Goal: Information Seeking & Learning: Learn about a topic

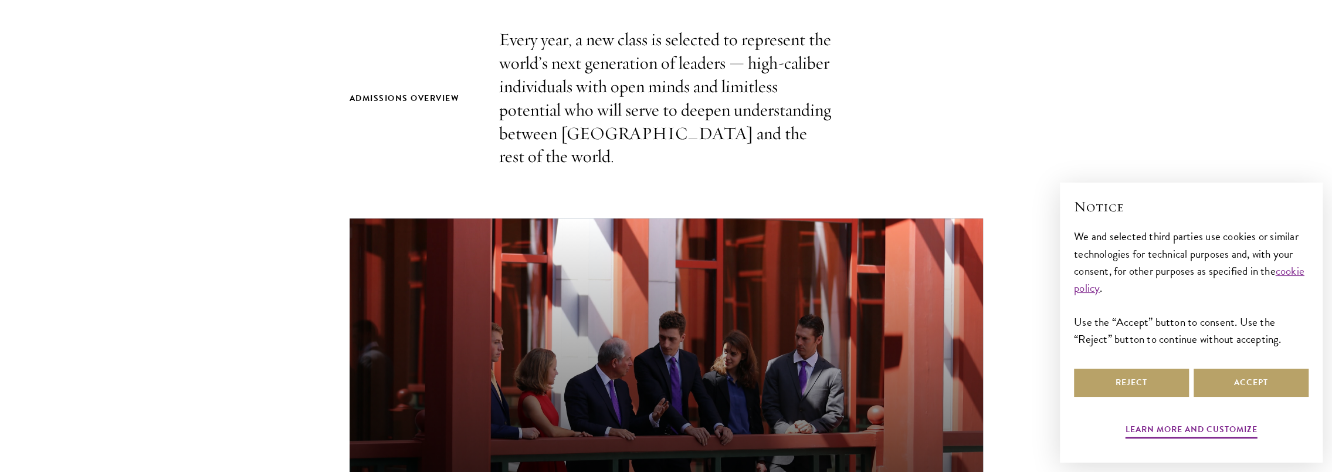
scroll to position [411, 0]
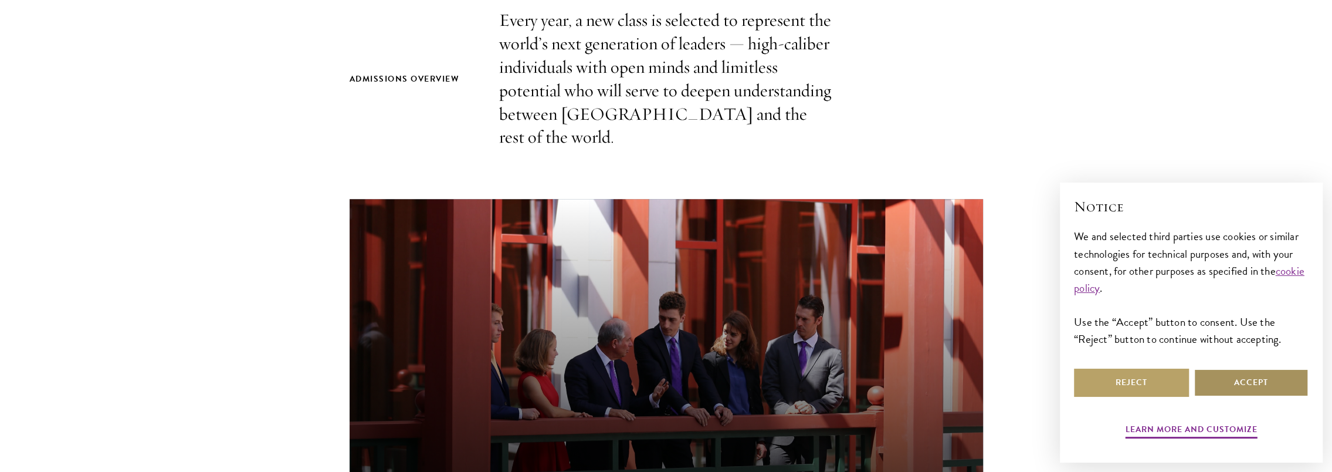
drag, startPoint x: 1242, startPoint y: 376, endPoint x: 1234, endPoint y: 374, distance: 8.4
click at [1242, 376] on button "Accept" at bounding box center [1250, 382] width 115 height 28
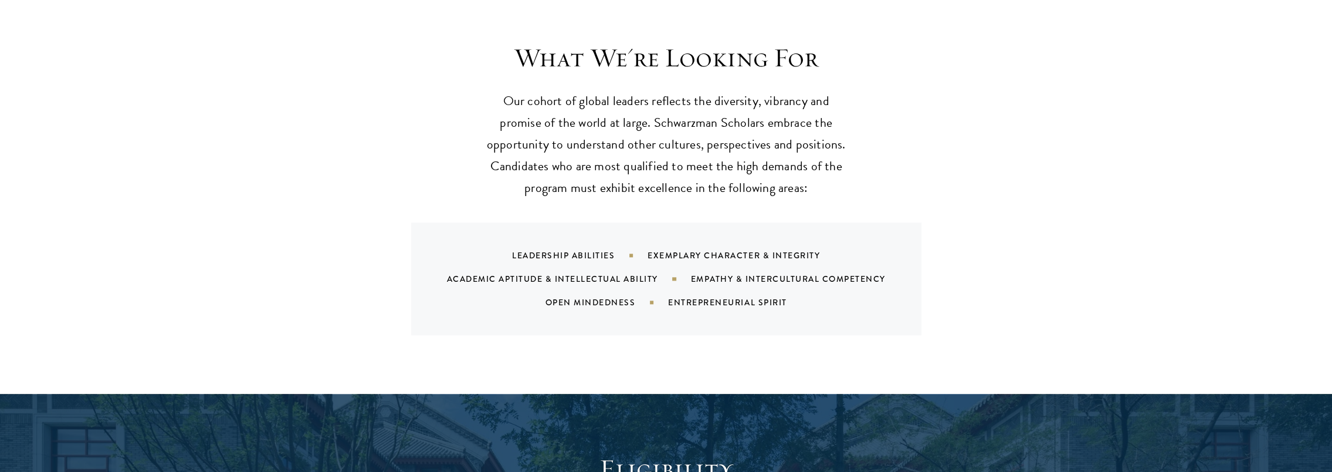
scroll to position [1407, 0]
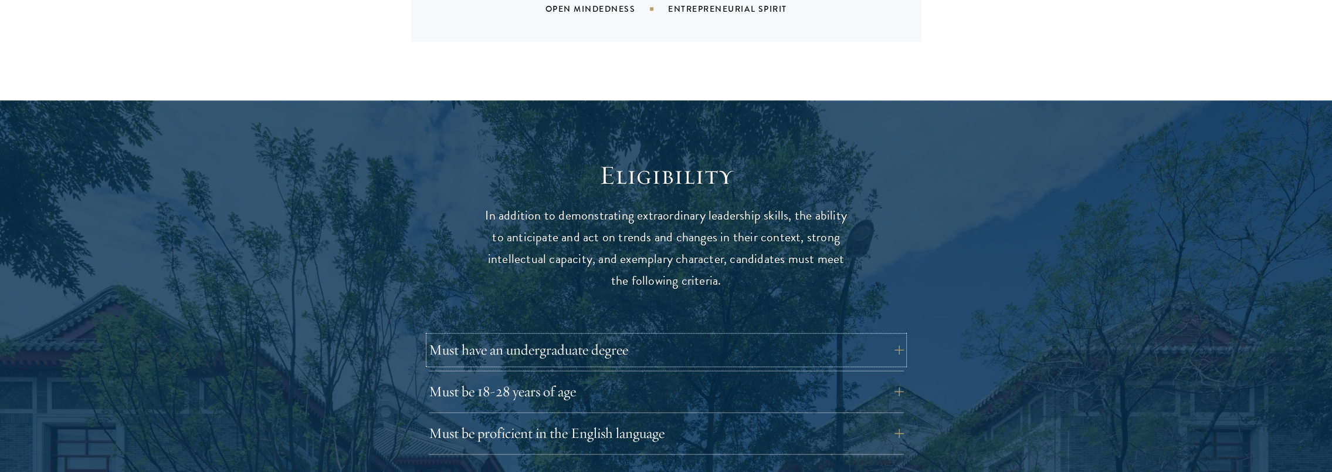
click at [900, 335] on button "Must have an undergraduate degree" at bounding box center [666, 349] width 475 height 28
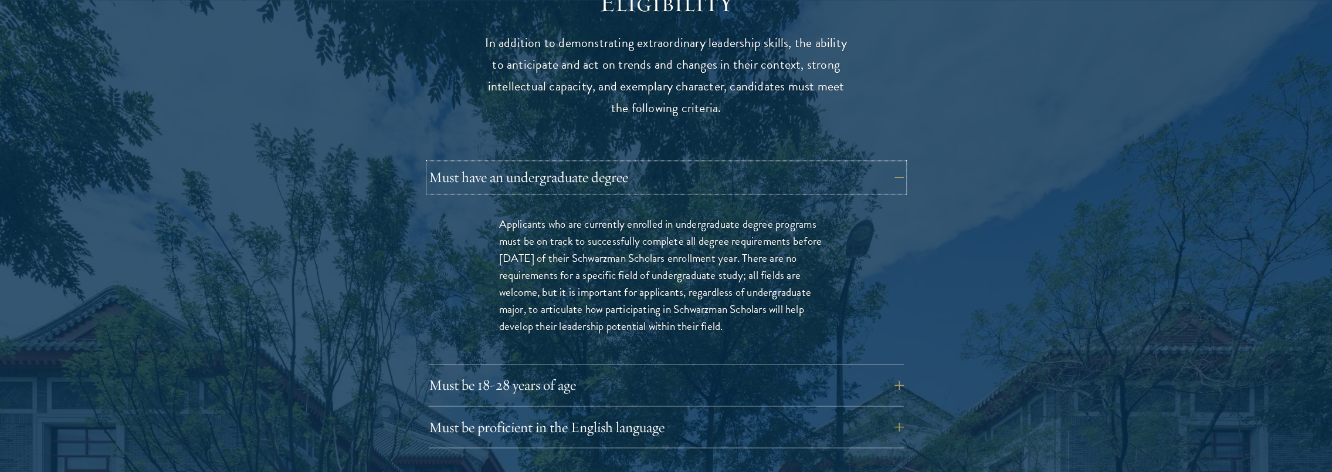
scroll to position [1583, 0]
click at [903, 367] on button "Must be 18-28 years of age" at bounding box center [666, 381] width 475 height 28
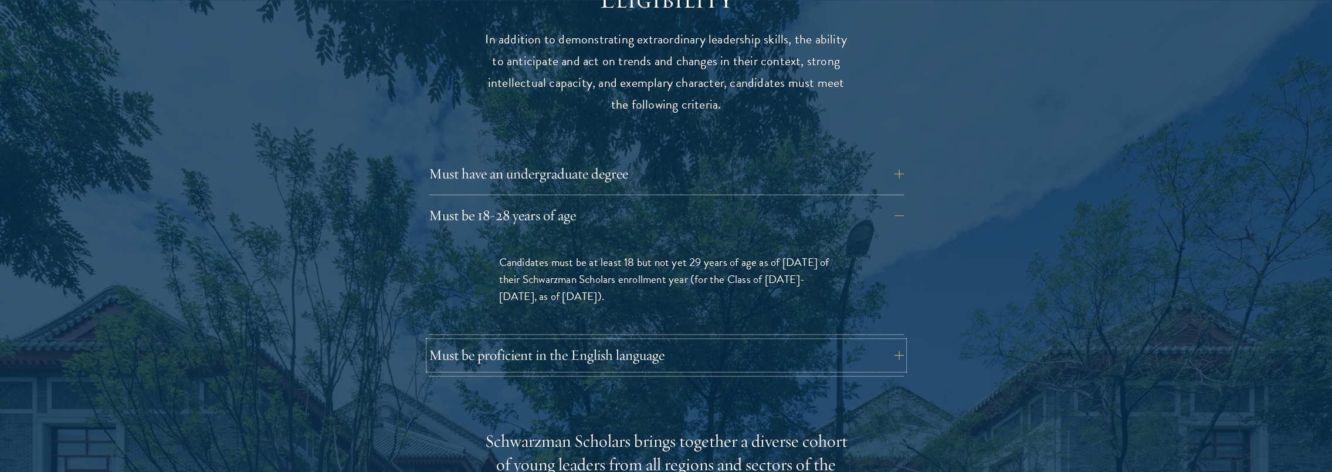
click at [901, 341] on button "Must be proficient in the English language" at bounding box center [666, 355] width 475 height 28
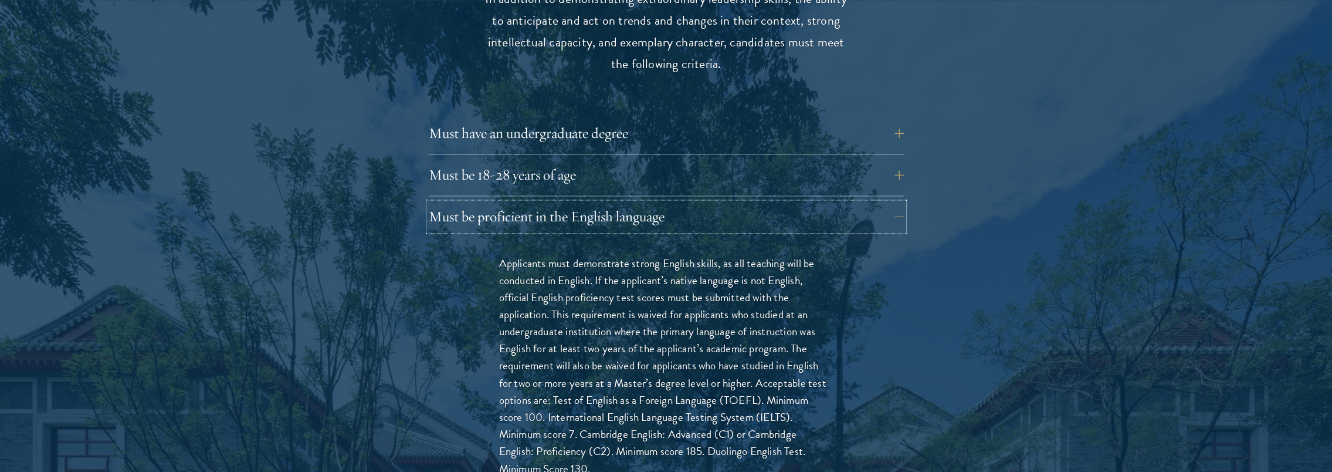
scroll to position [1642, 0]
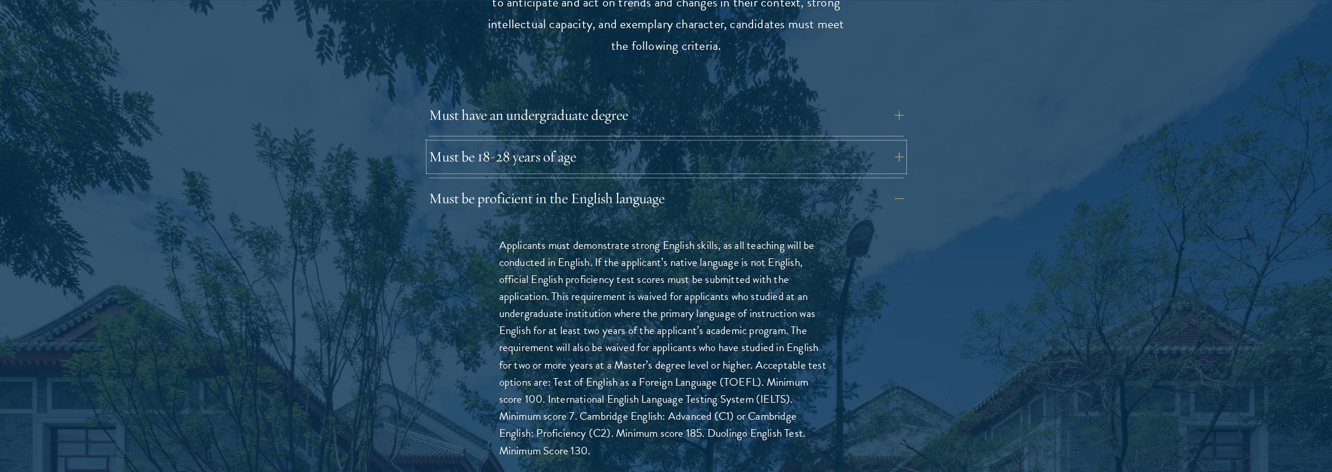
click at [902, 143] on button "Must be 18-28 years of age" at bounding box center [666, 157] width 475 height 28
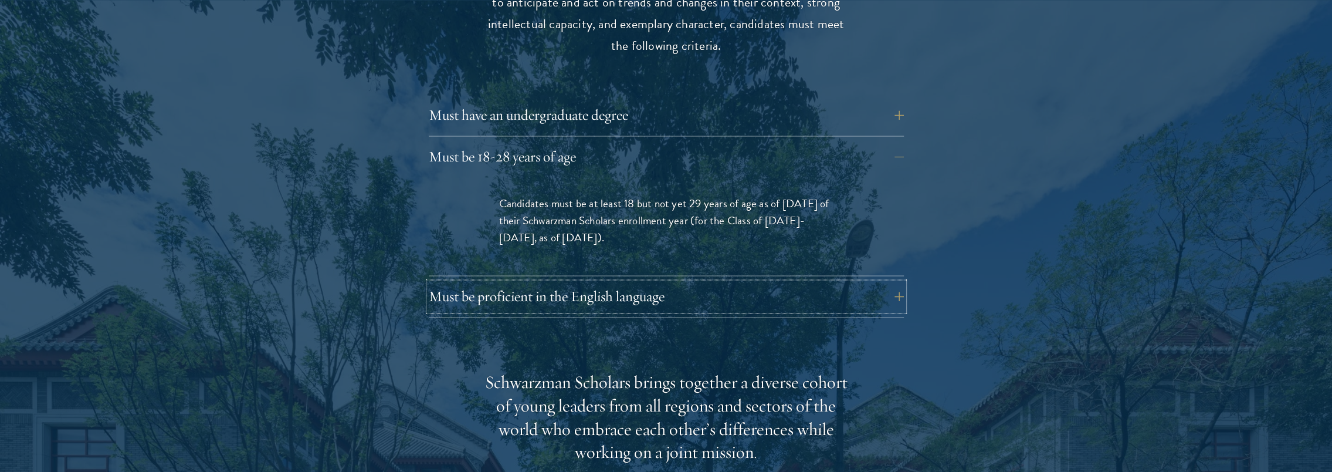
click at [888, 282] on button "Must be proficient in the English language" at bounding box center [666, 296] width 475 height 28
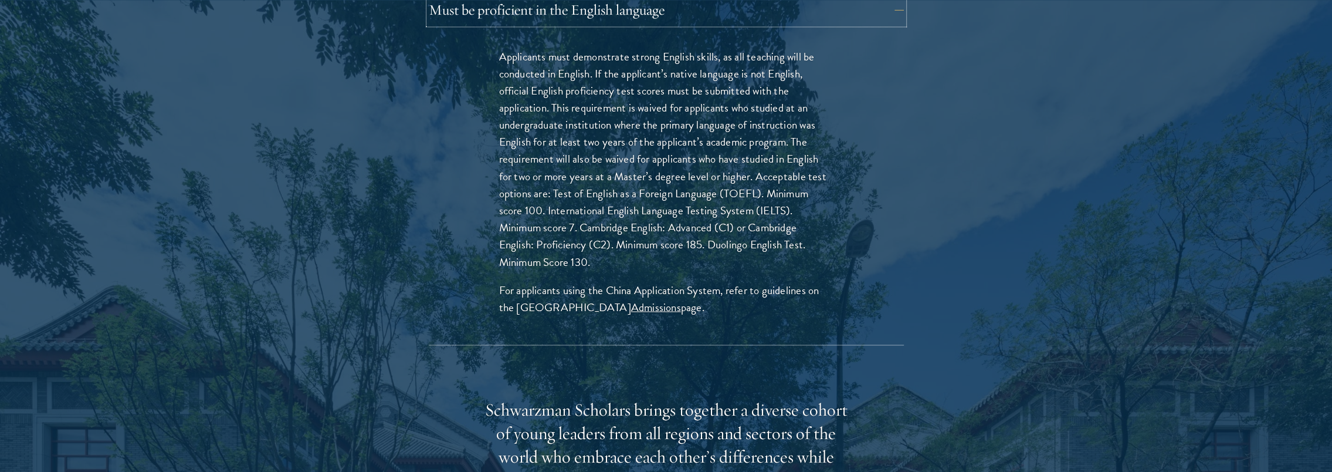
scroll to position [1935, 0]
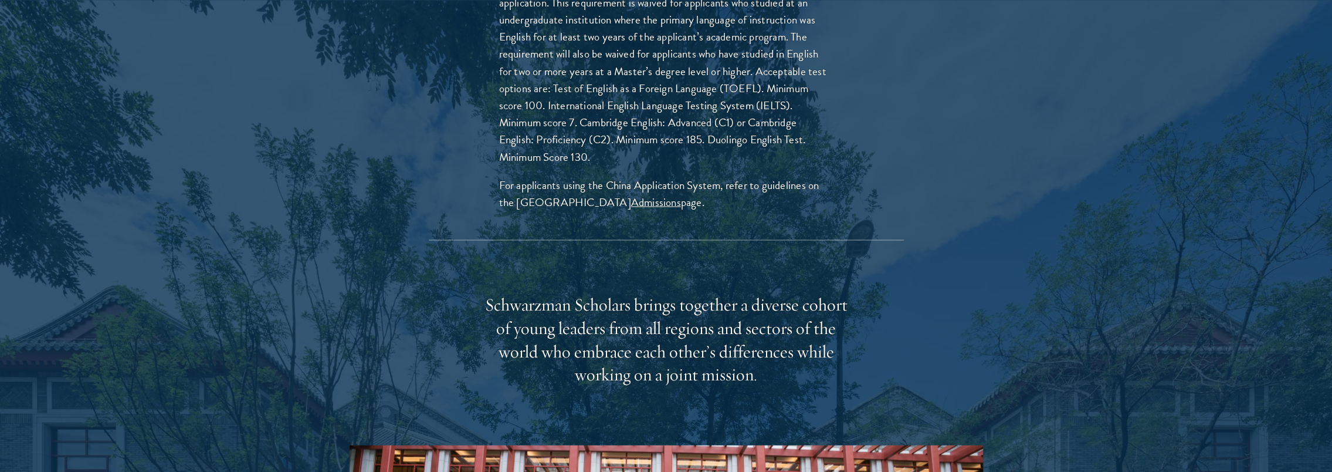
click at [777, 344] on div "Schwarzman Scholars brings together a diverse cohort of young leaders from all …" at bounding box center [666, 340] width 364 height 94
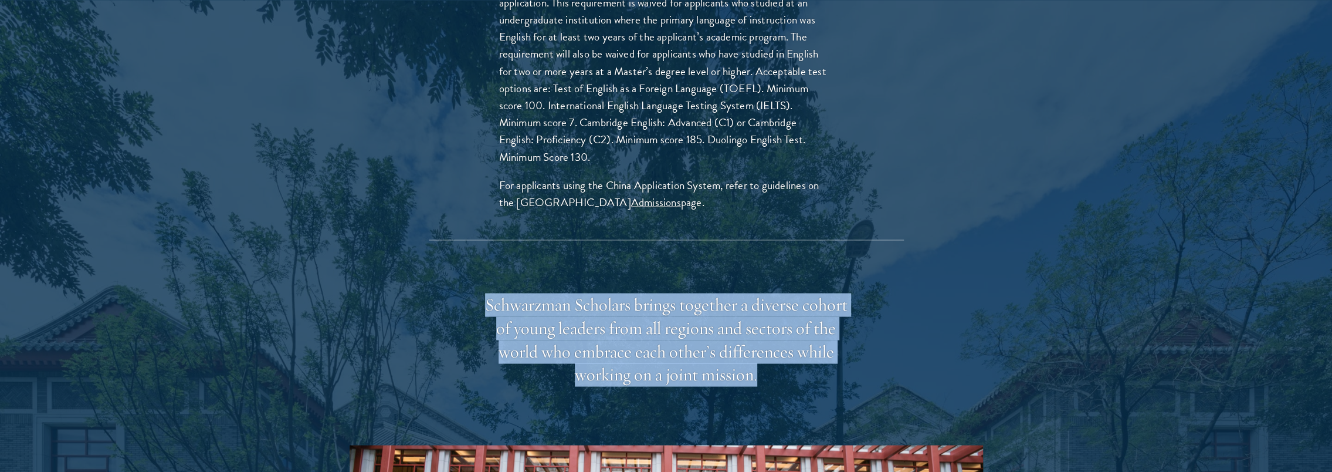
click at [777, 344] on div "Schwarzman Scholars brings together a diverse cohort of young leaders from all …" at bounding box center [666, 340] width 364 height 94
drag, startPoint x: 777, startPoint y: 344, endPoint x: 684, endPoint y: 342, distance: 92.7
click at [684, 342] on div "Schwarzman Scholars brings together a diverse cohort of young leaders from all …" at bounding box center [666, 340] width 364 height 94
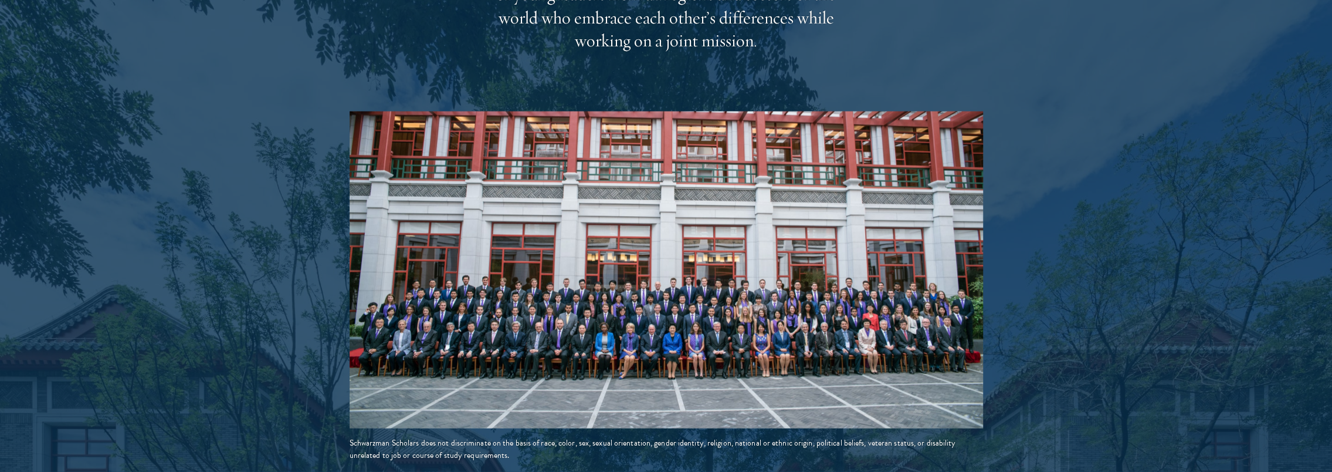
scroll to position [2287, 0]
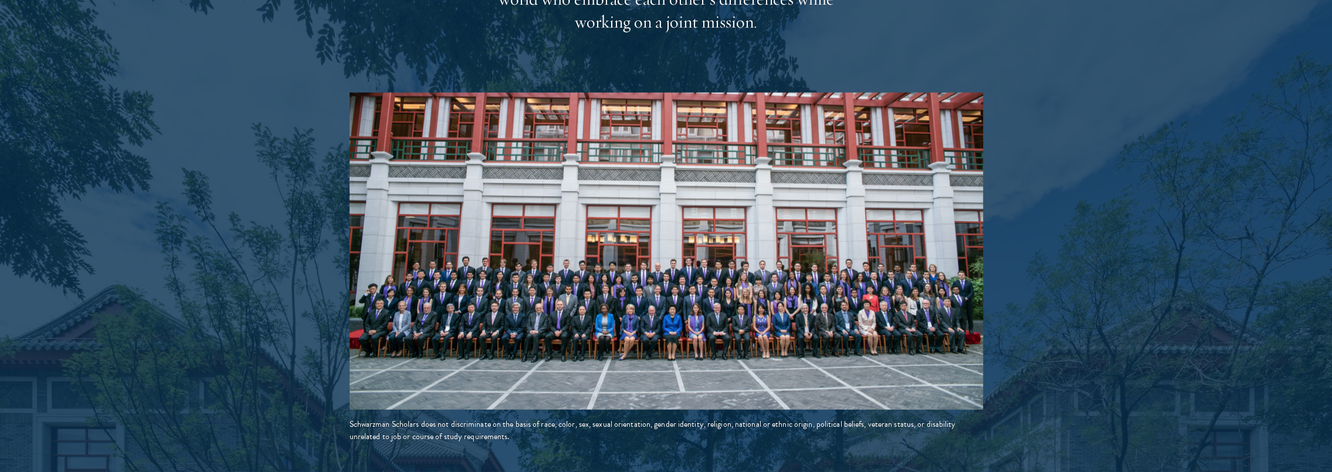
click at [731, 418] on div "Schwarzman Scholars does not discriminate on the basis of race, color, sex, sex…" at bounding box center [666, 430] width 633 height 25
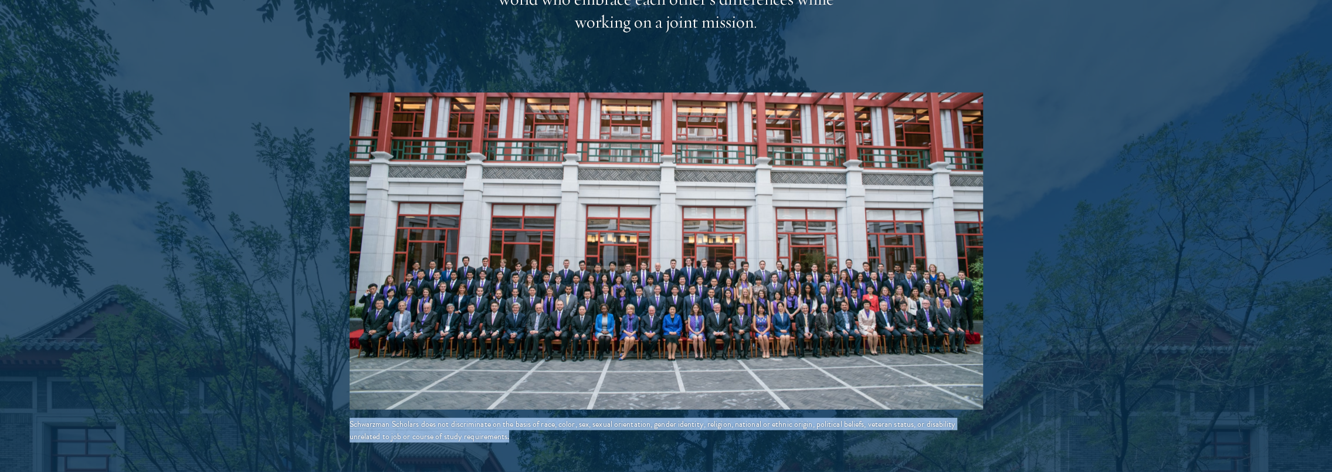
click at [731, 418] on div "Schwarzman Scholars does not discriminate on the basis of race, color, sex, sex…" at bounding box center [666, 430] width 633 height 25
drag, startPoint x: 731, startPoint y: 399, endPoint x: 638, endPoint y: 411, distance: 94.0
click at [638, 418] on div "Schwarzman Scholars does not discriminate on the basis of race, color, sex, sex…" at bounding box center [666, 430] width 633 height 25
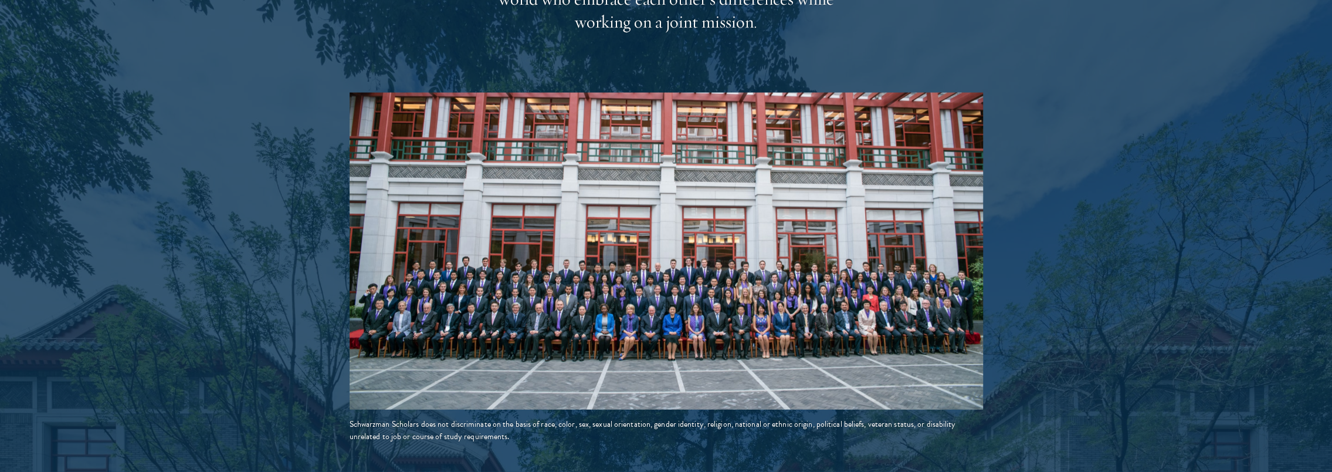
click at [638, 418] on div "Schwarzman Scholars does not discriminate on the basis of race, color, sex, sex…" at bounding box center [666, 430] width 633 height 25
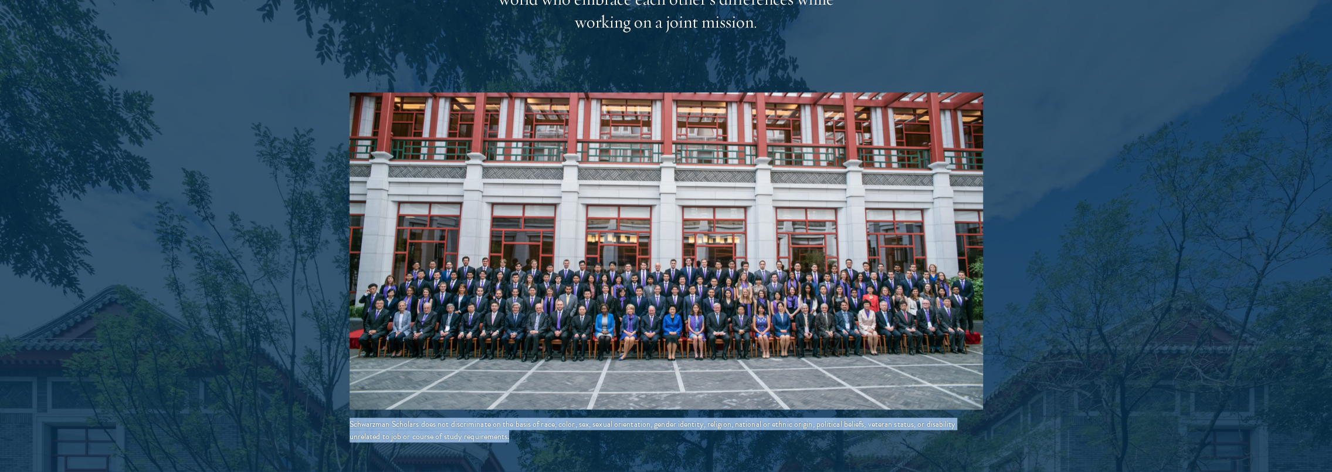
click at [638, 418] on div "Schwarzman Scholars does not discriminate on the basis of race, color, sex, sex…" at bounding box center [666, 430] width 633 height 25
drag, startPoint x: 638, startPoint y: 411, endPoint x: 590, endPoint y: 413, distance: 48.2
click at [590, 418] on div "Schwarzman Scholars does not discriminate on the basis of race, color, sex, sex…" at bounding box center [666, 430] width 633 height 25
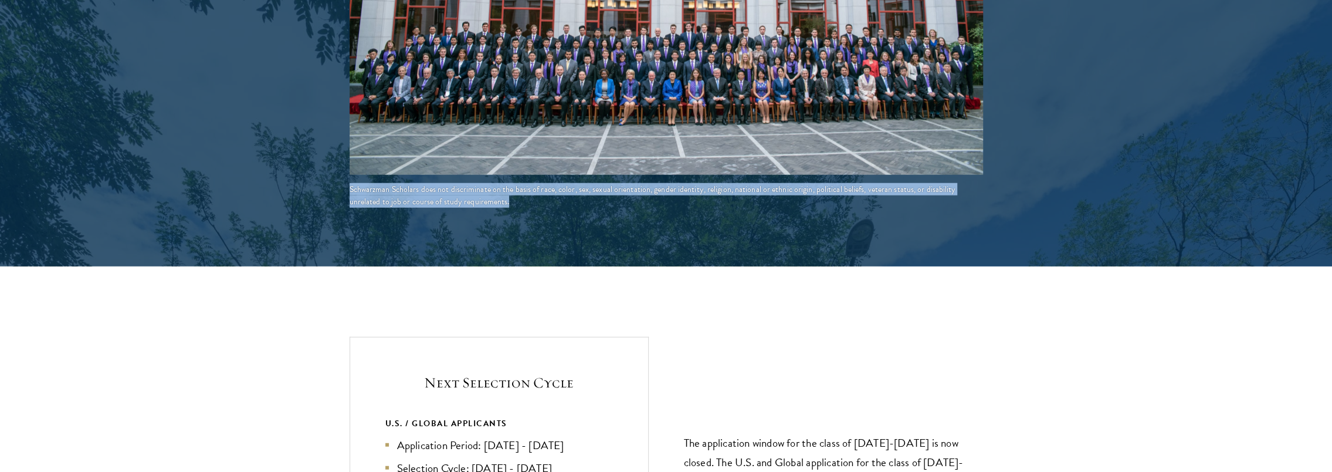
scroll to position [2698, 0]
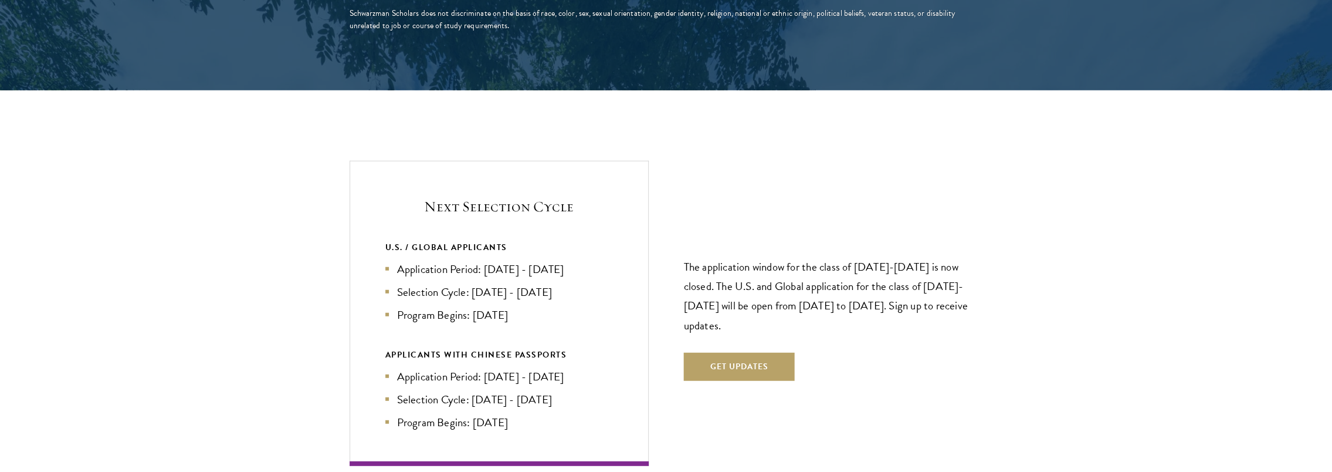
click at [467, 260] on li "Application Period: Apr 2026 - Sep 2026" at bounding box center [499, 268] width 228 height 17
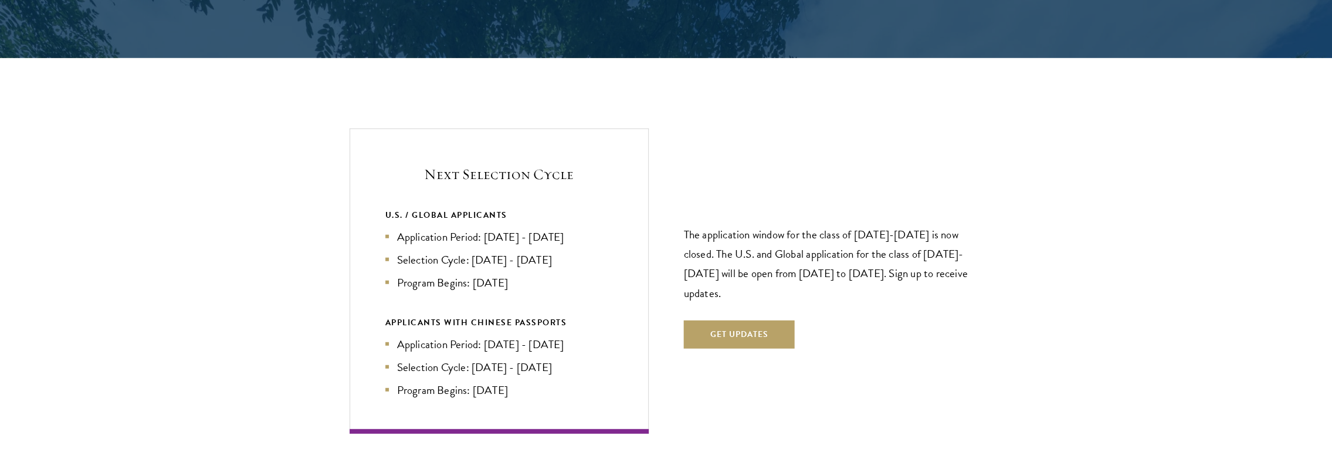
scroll to position [2756, 0]
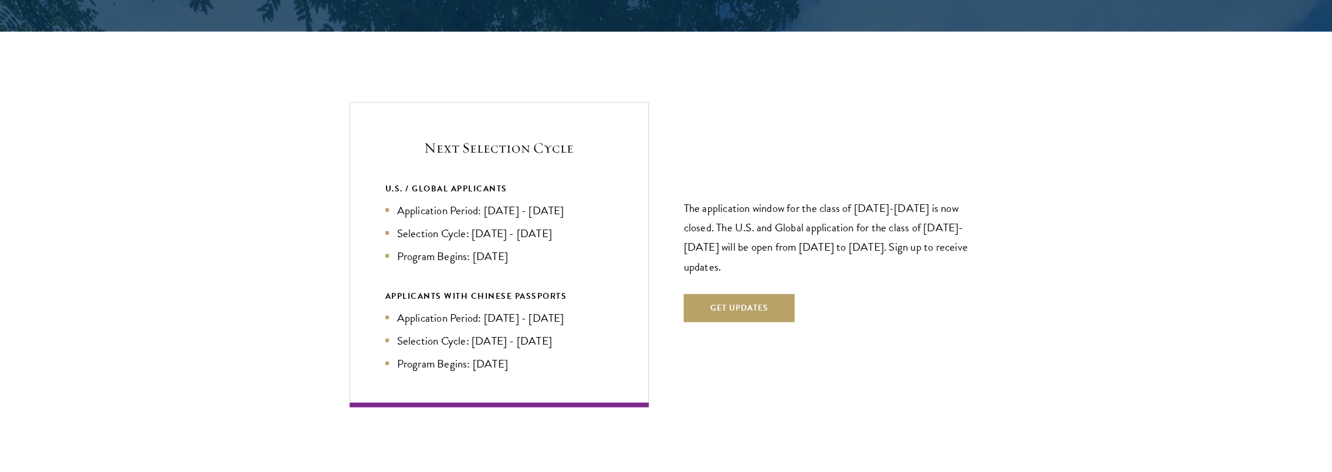
click at [523, 247] on li "Program Begins: Aug 2027" at bounding box center [499, 255] width 228 height 17
drag, startPoint x: 525, startPoint y: 237, endPoint x: 384, endPoint y: 157, distance: 162.8
click at [384, 157] on div "Next Selection Cycle U.S. / GLOBAL APPLICANTS Application Period: Apr 2026 - Se…" at bounding box center [499, 254] width 299 height 304
drag, startPoint x: 384, startPoint y: 157, endPoint x: 425, endPoint y: 184, distance: 49.3
click at [425, 202] on li "Application Period: Apr 2026 - Sep 2026" at bounding box center [499, 210] width 228 height 17
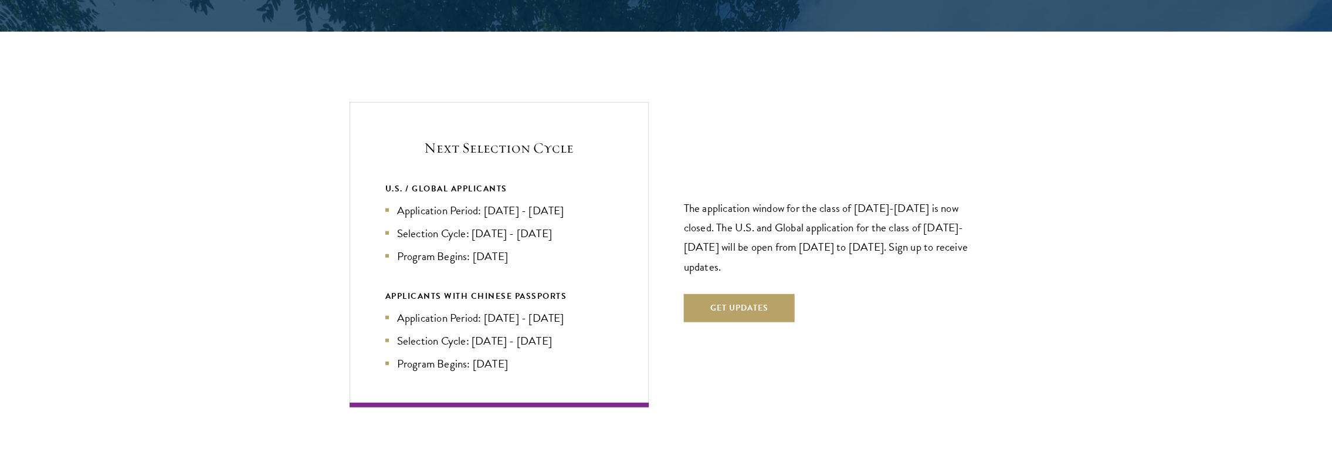
click at [503, 225] on li "Selection Cycle: Oct - Nov 2026" at bounding box center [499, 233] width 228 height 17
click at [512, 247] on li "Program Begins: Aug 2027" at bounding box center [499, 255] width 228 height 17
click at [453, 354] on div "Next Selection Cycle U.S. / GLOBAL APPLICANTS Application Period: Apr 2026 - Se…" at bounding box center [499, 254] width 299 height 304
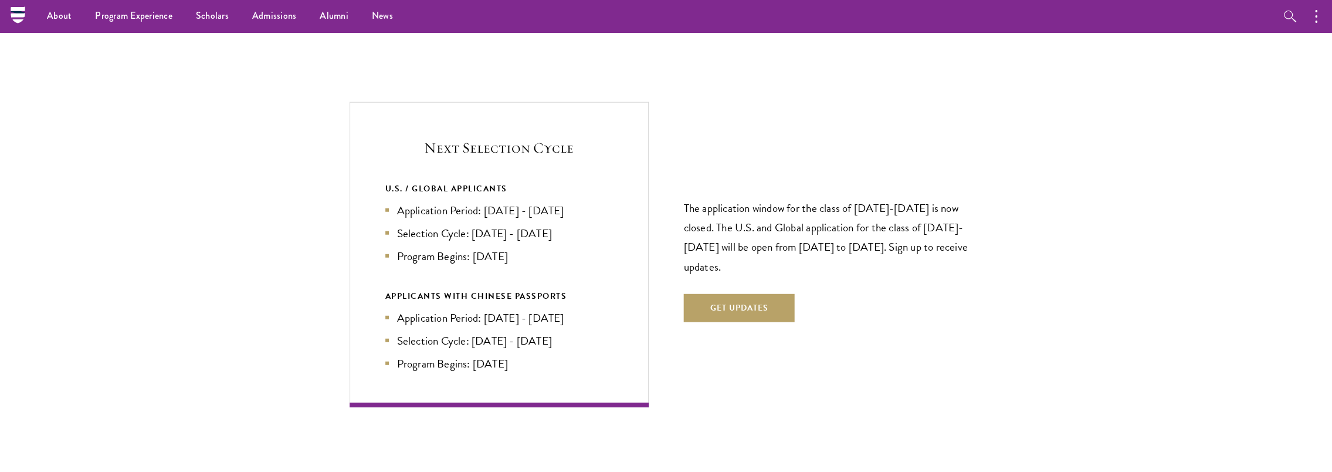
click at [534, 350] on div "Next Selection Cycle U.S. / GLOBAL APPLICANTS Application Period: Apr 2026 - Se…" at bounding box center [499, 254] width 299 height 304
drag, startPoint x: 540, startPoint y: 346, endPoint x: 430, endPoint y: 123, distance: 248.1
click at [430, 123] on div "Next Selection Cycle U.S. / GLOBAL APPLICANTS Application Period: Apr 2026 - Se…" at bounding box center [499, 254] width 299 height 304
click at [430, 138] on h5 "Next Selection Cycle" at bounding box center [499, 148] width 228 height 20
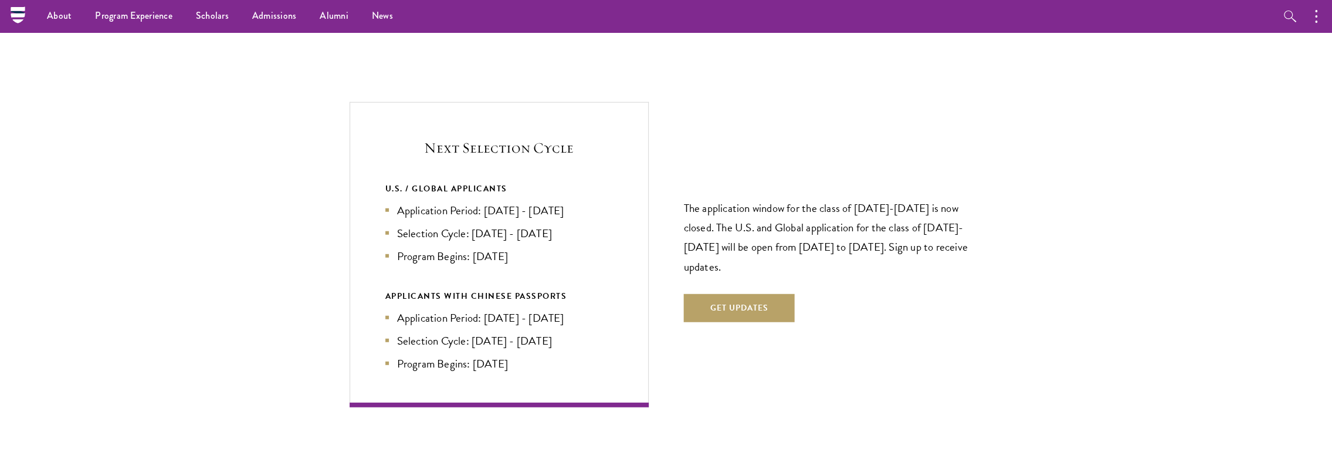
drag, startPoint x: 562, startPoint y: 305, endPoint x: 567, endPoint y: 313, distance: 9.3
click at [562, 309] on ul "Application Period: Jan 2026 - May 2026 Selection Cycle: Jun - Jul 2026 Program…" at bounding box center [499, 340] width 228 height 63
click at [529, 351] on div "Next Selection Cycle U.S. / GLOBAL APPLICANTS Application Period: Apr 2026 - Se…" at bounding box center [499, 254] width 299 height 304
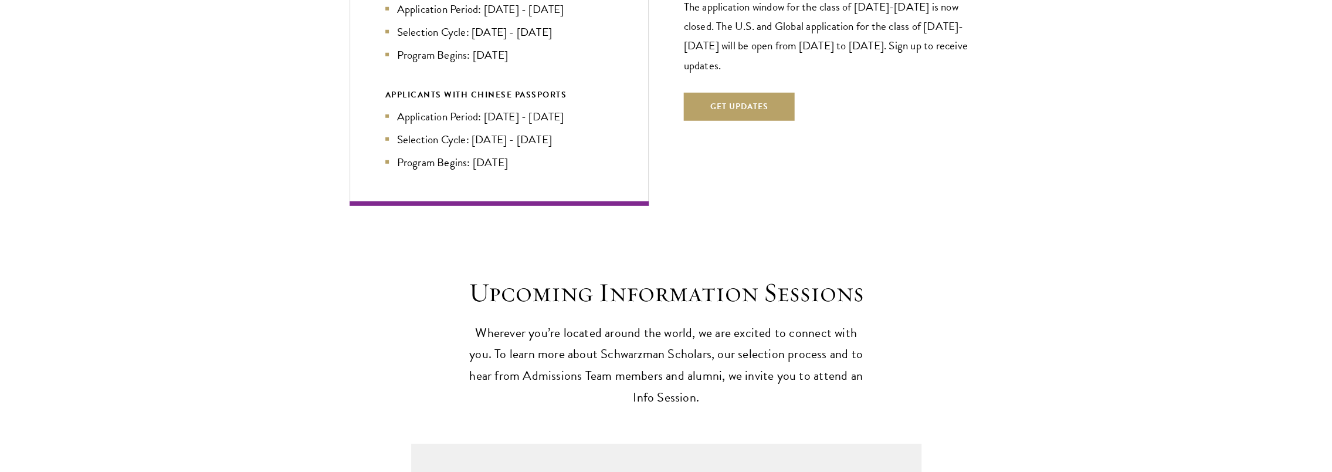
scroll to position [2991, 0]
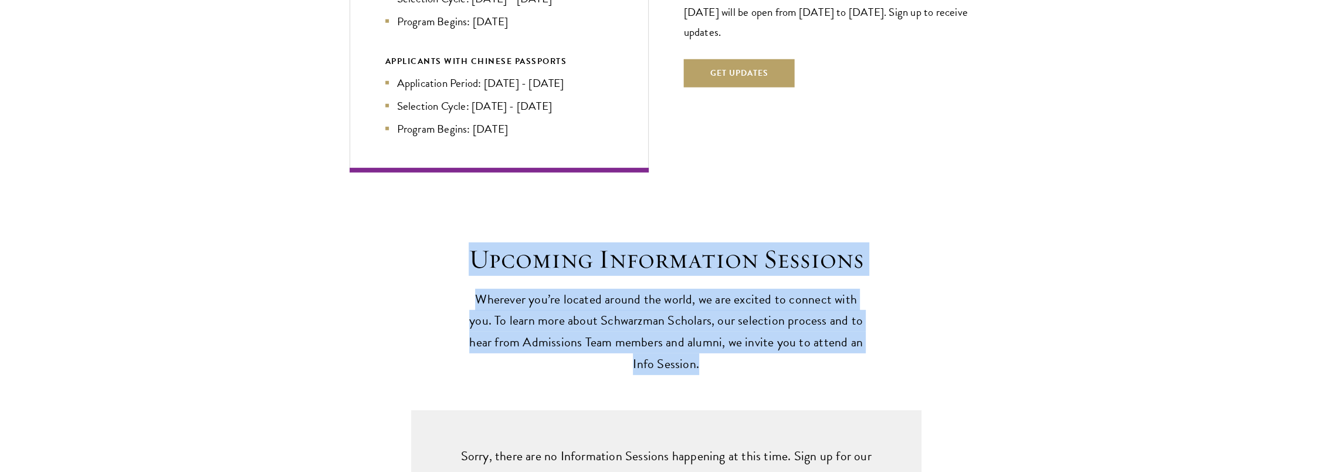
drag, startPoint x: 697, startPoint y: 345, endPoint x: 466, endPoint y: 236, distance: 255.3
click at [466, 243] on header "Upcoming Information Sessions Wherever you’re located around the world, we are …" at bounding box center [666, 309] width 405 height 133
drag, startPoint x: 466, startPoint y: 236, endPoint x: 453, endPoint y: 250, distance: 18.3
click at [453, 250] on div "Upcoming Information Sessions Wherever you’re located around the world, we are …" at bounding box center [666, 309] width 844 height 133
click at [455, 243] on div "Upcoming Information Sessions Wherever you’re located around the world, we are …" at bounding box center [666, 309] width 844 height 133
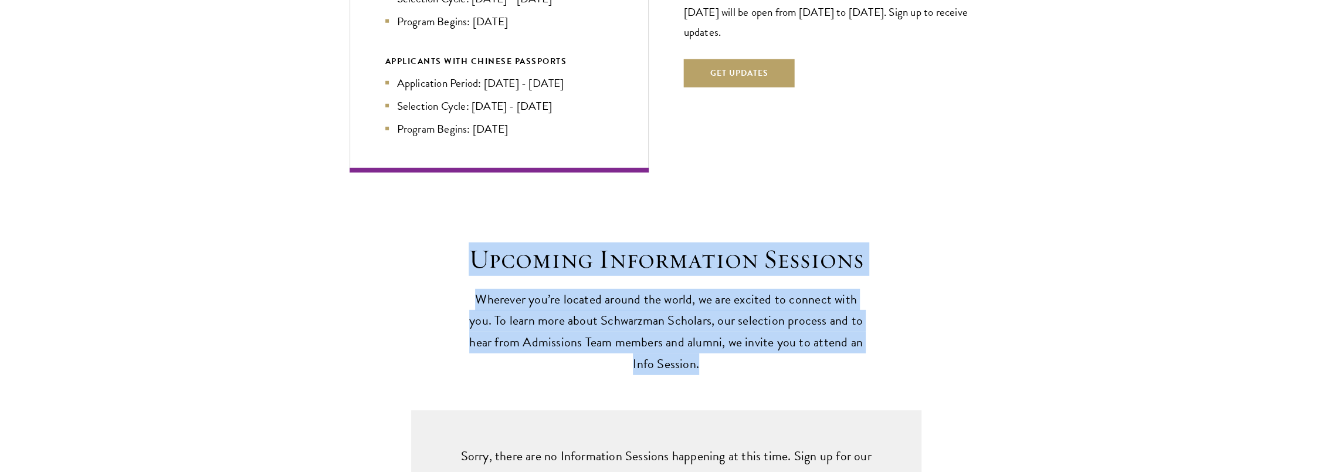
drag, startPoint x: 468, startPoint y: 230, endPoint x: 699, endPoint y: 342, distance: 256.5
click at [699, 342] on header "Upcoming Information Sessions Wherever you’re located around the world, we are …" at bounding box center [666, 309] width 405 height 133
drag, startPoint x: 699, startPoint y: 342, endPoint x: 696, endPoint y: 350, distance: 8.4
click at [699, 344] on p "Wherever you’re located around the world, we are excited to connect with you. T…" at bounding box center [666, 332] width 405 height 87
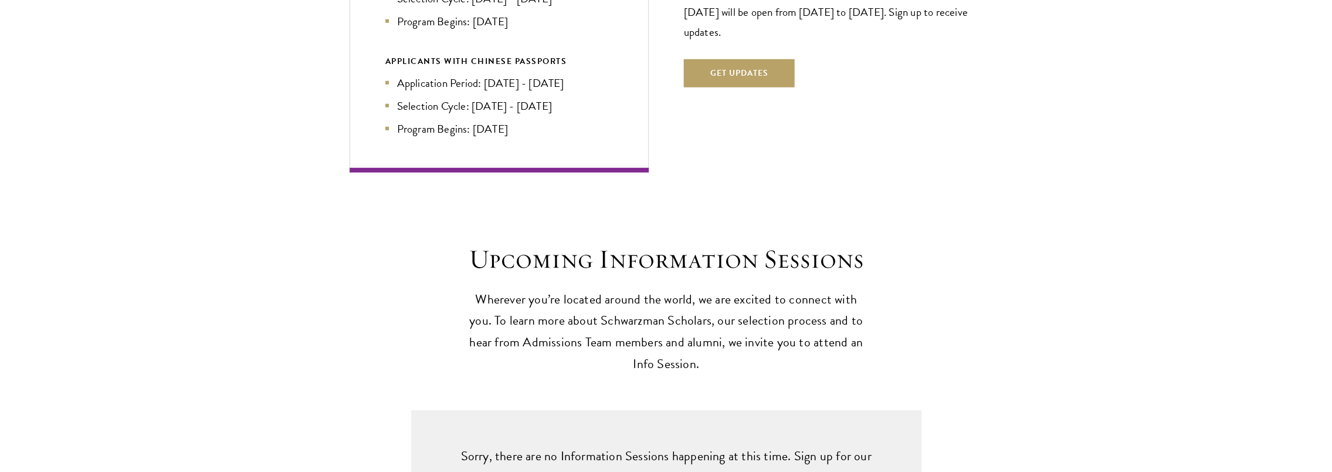
click at [687, 352] on div "Upcoming Information Sessions Wherever you’re located around the world, we are …" at bounding box center [666, 371] width 1332 height 398
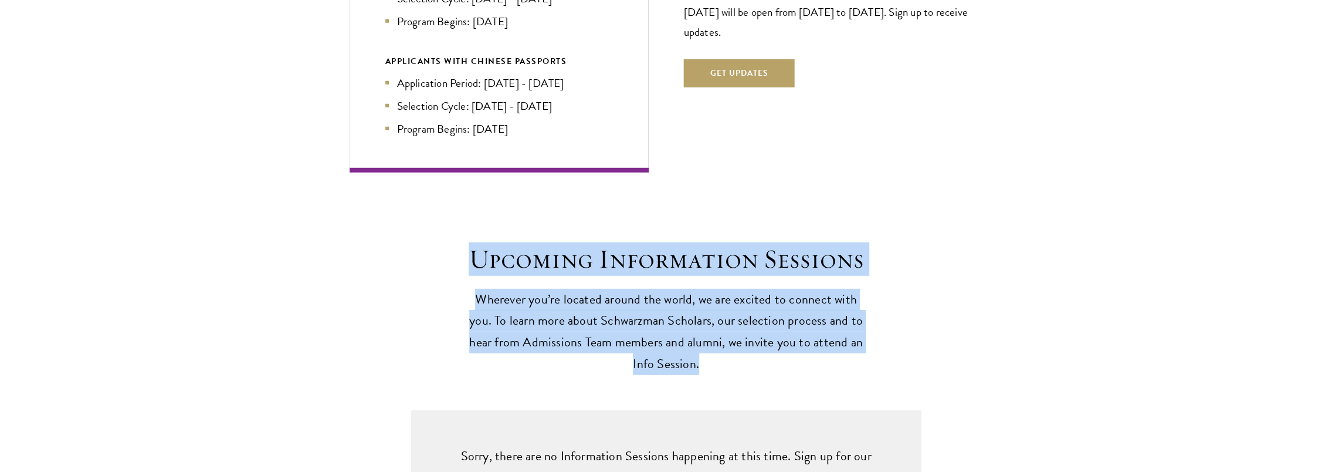
drag, startPoint x: 693, startPoint y: 342, endPoint x: 446, endPoint y: 241, distance: 267.5
click at [446, 243] on div "Upcoming Information Sessions Wherever you’re located around the world, we are …" at bounding box center [666, 309] width 844 height 133
drag, startPoint x: 446, startPoint y: 241, endPoint x: 439, endPoint y: 250, distance: 11.7
click at [439, 250] on div "Upcoming Information Sessions Wherever you’re located around the world, we are …" at bounding box center [666, 309] width 844 height 133
click at [466, 243] on h2 "Upcoming Information Sessions" at bounding box center [666, 259] width 405 height 33
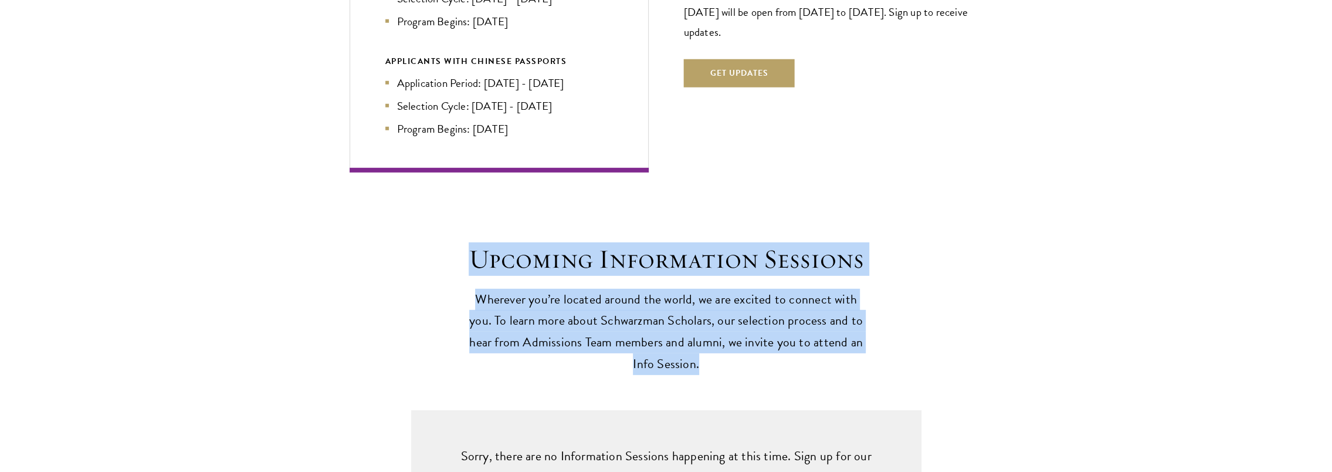
drag, startPoint x: 469, startPoint y: 233, endPoint x: 731, endPoint y: 345, distance: 284.5
click at [731, 345] on header "Upcoming Information Sessions Wherever you’re located around the world, we are …" at bounding box center [666, 309] width 405 height 133
click at [620, 249] on h2 "Upcoming Information Sessions" at bounding box center [666, 259] width 405 height 33
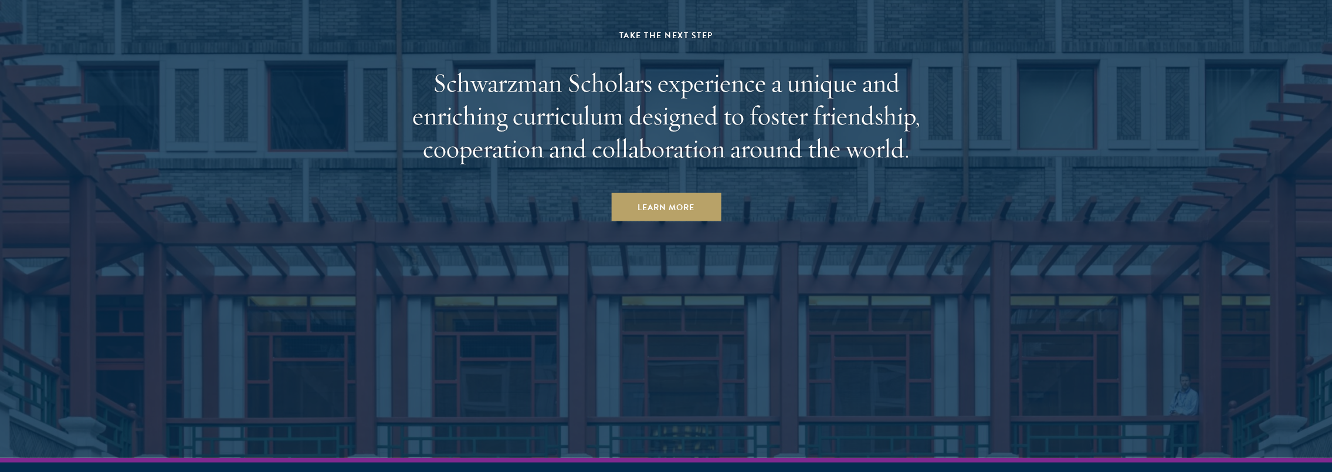
scroll to position [6315, 0]
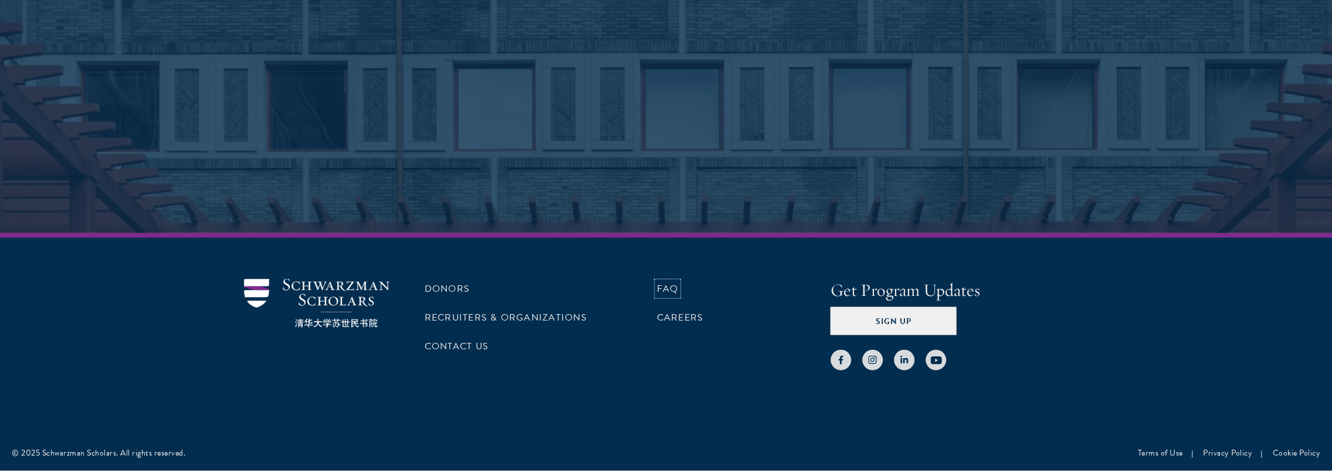
click at [671, 281] on link "FAQ" at bounding box center [668, 288] width 22 height 14
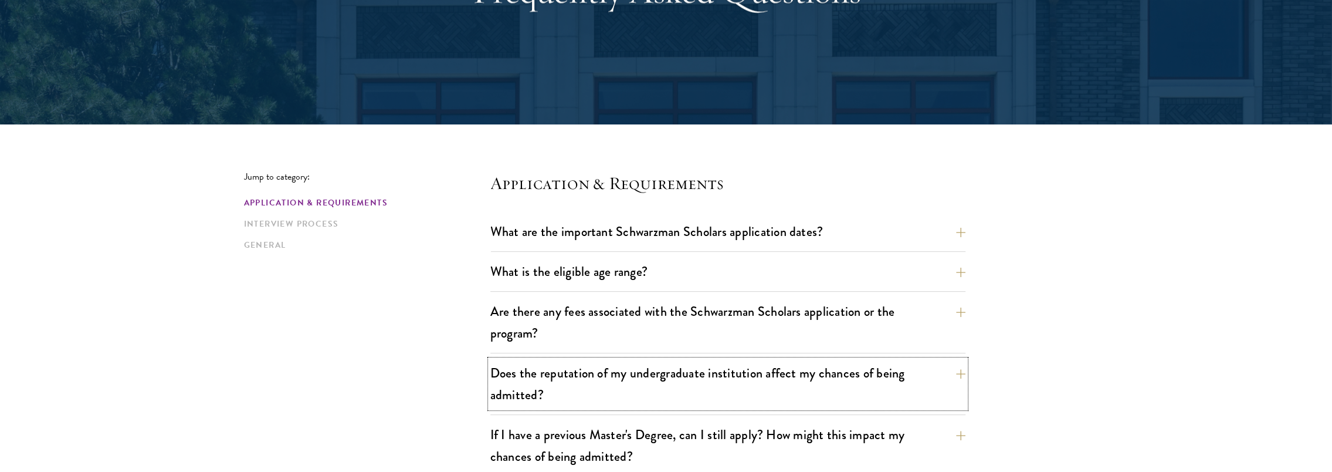
click at [792, 372] on button "Does the reputation of my undergraduate institution affect my chances of being …" at bounding box center [727, 383] width 475 height 48
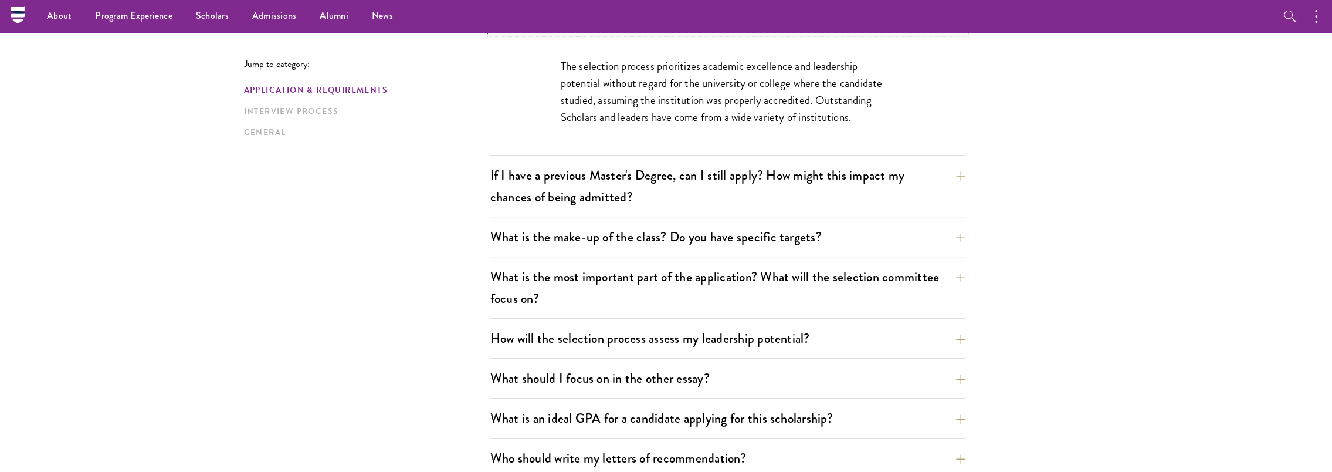
scroll to position [528, 0]
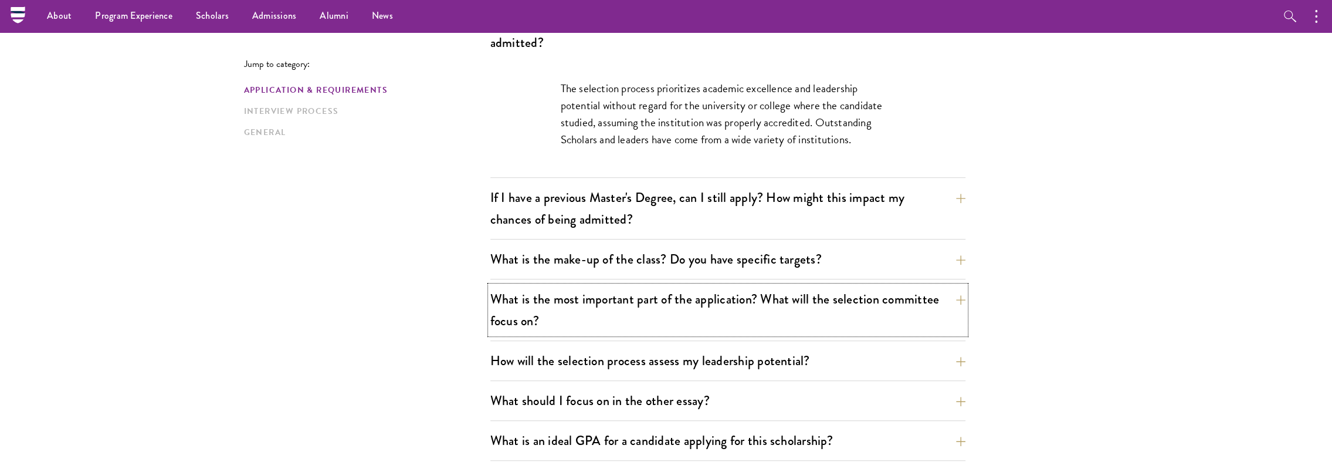
click at [795, 299] on button "What is the most important part of the application? What will the selection com…" at bounding box center [727, 310] width 475 height 48
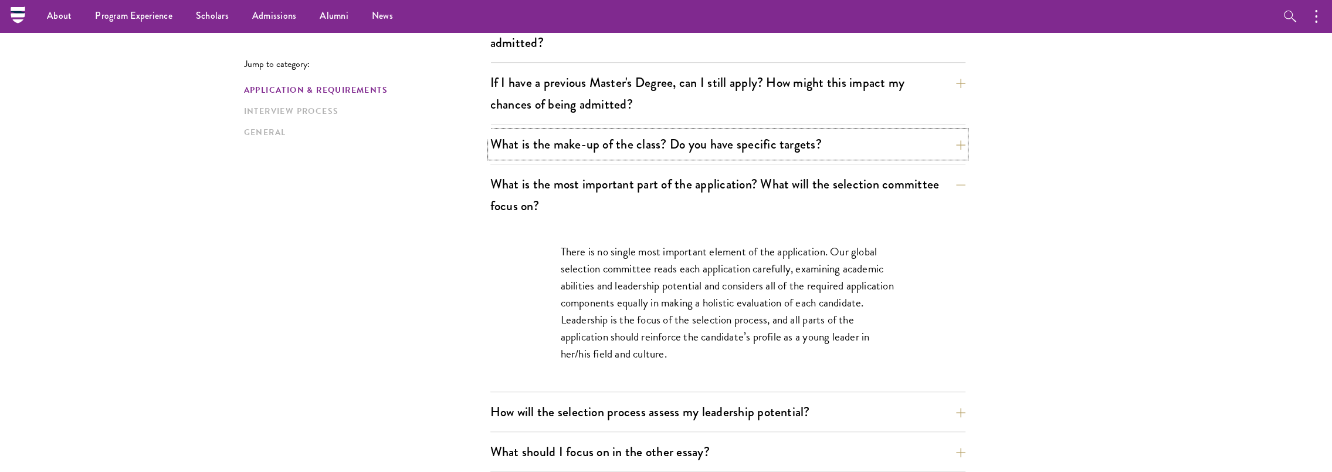
click at [776, 148] on button "What is the make-up of the class? Do you have specific targets?" at bounding box center [727, 144] width 475 height 26
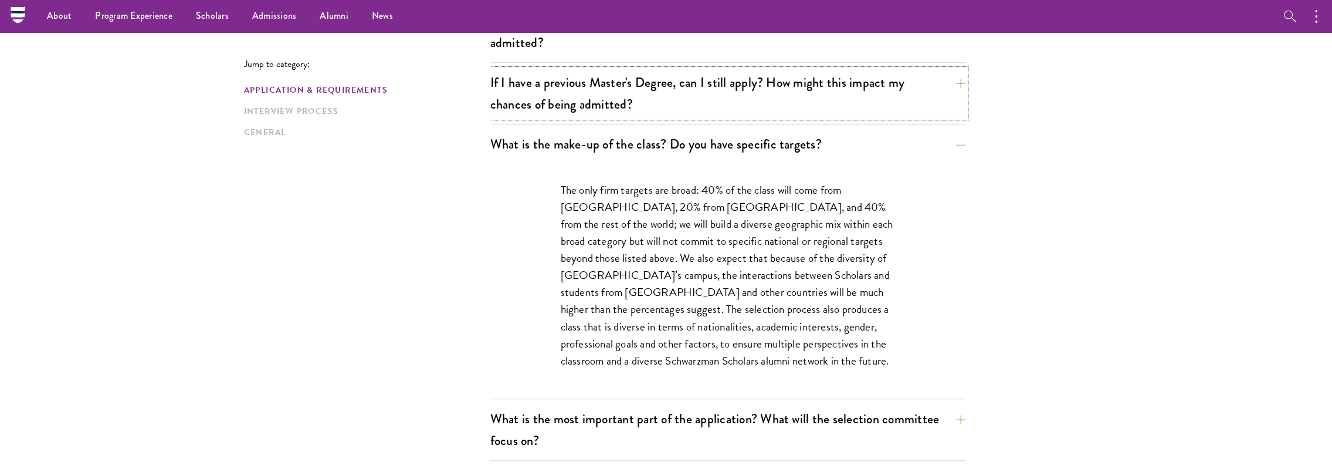
click at [795, 95] on button "If I have a previous Master's Degree, can I still apply? How might this impact …" at bounding box center [727, 93] width 475 height 48
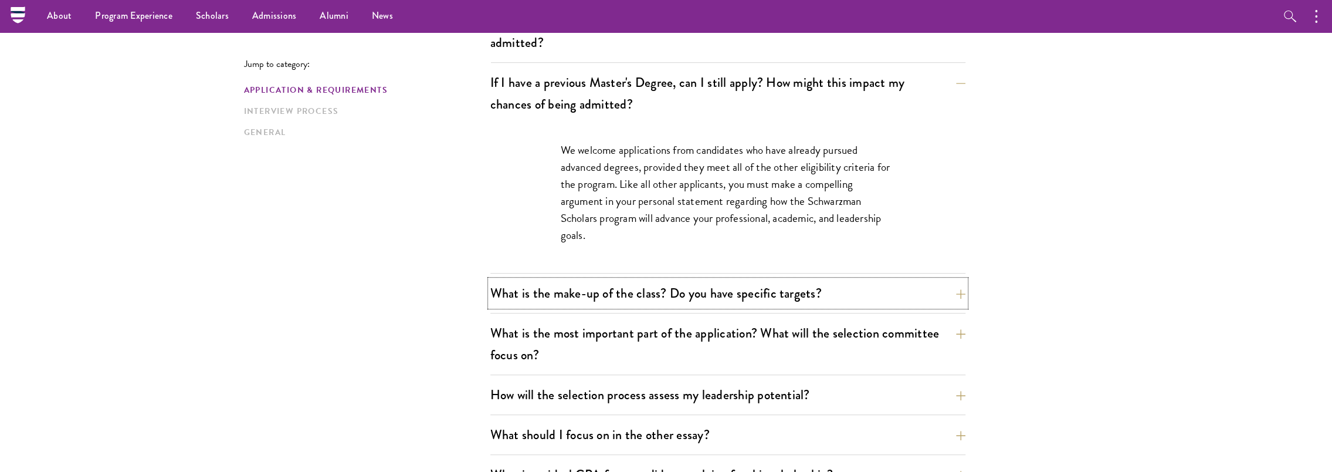
click at [801, 294] on button "What is the make-up of the class? Do you have specific targets?" at bounding box center [727, 293] width 475 height 26
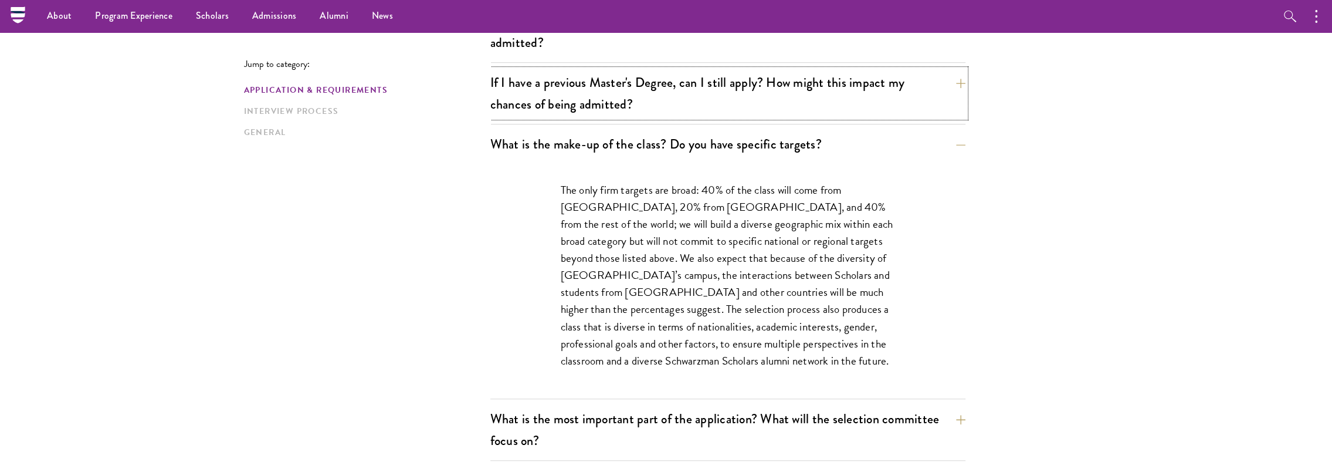
click at [812, 94] on button "If I have a previous Master's Degree, can I still apply? How might this impact …" at bounding box center [727, 93] width 475 height 48
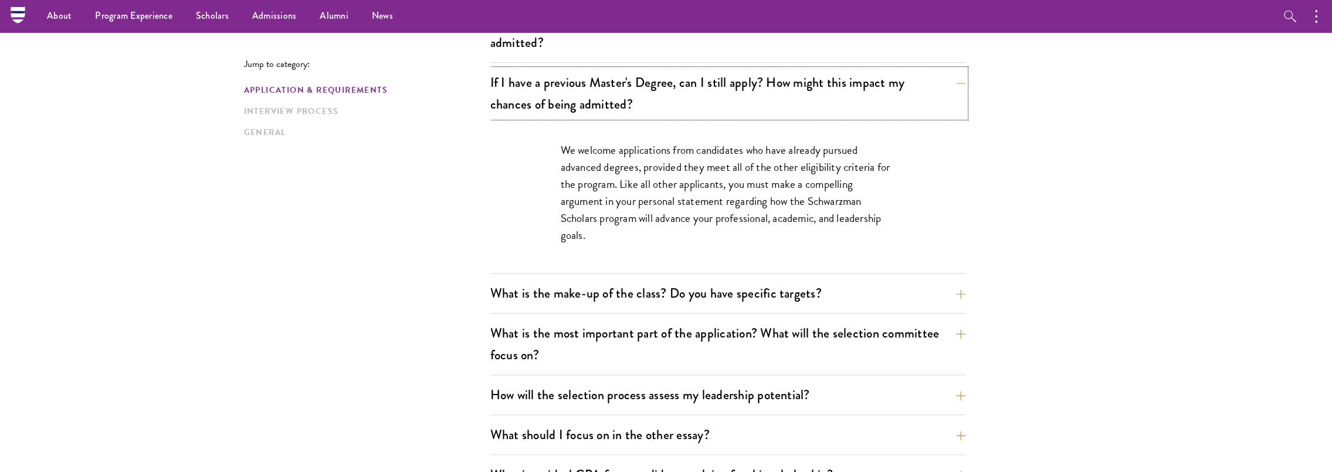
click at [872, 81] on button "If I have a previous Master's Degree, can I still apply? How might this impact …" at bounding box center [727, 93] width 475 height 48
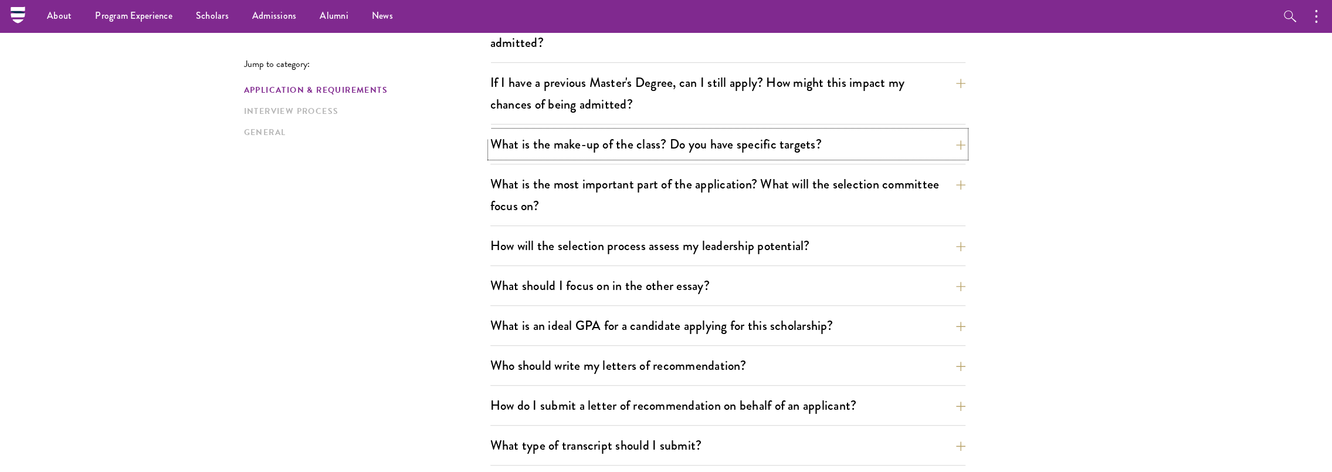
click at [862, 140] on button "What is the make-up of the class? Do you have specific targets?" at bounding box center [727, 144] width 475 height 26
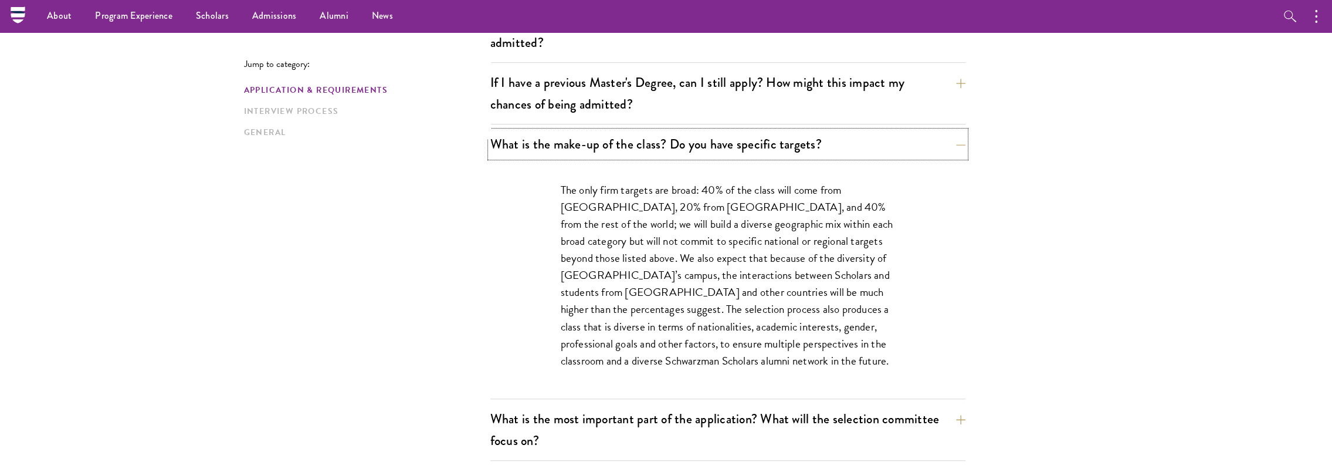
click at [862, 140] on button "What is the make-up of the class? Do you have specific targets?" at bounding box center [727, 144] width 475 height 26
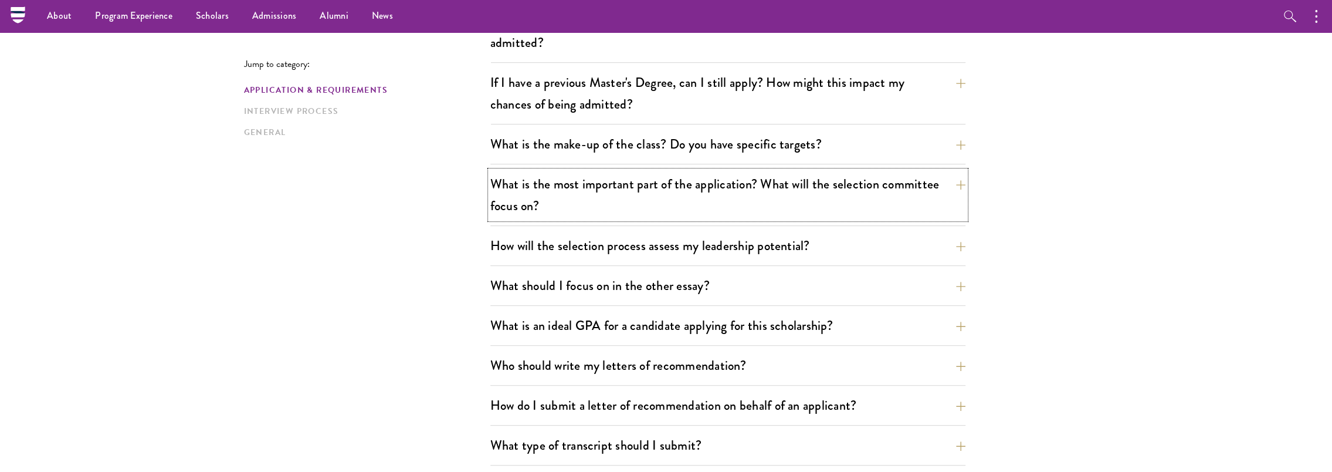
click at [963, 182] on button "What is the most important part of the application? What will the selection com…" at bounding box center [727, 195] width 475 height 48
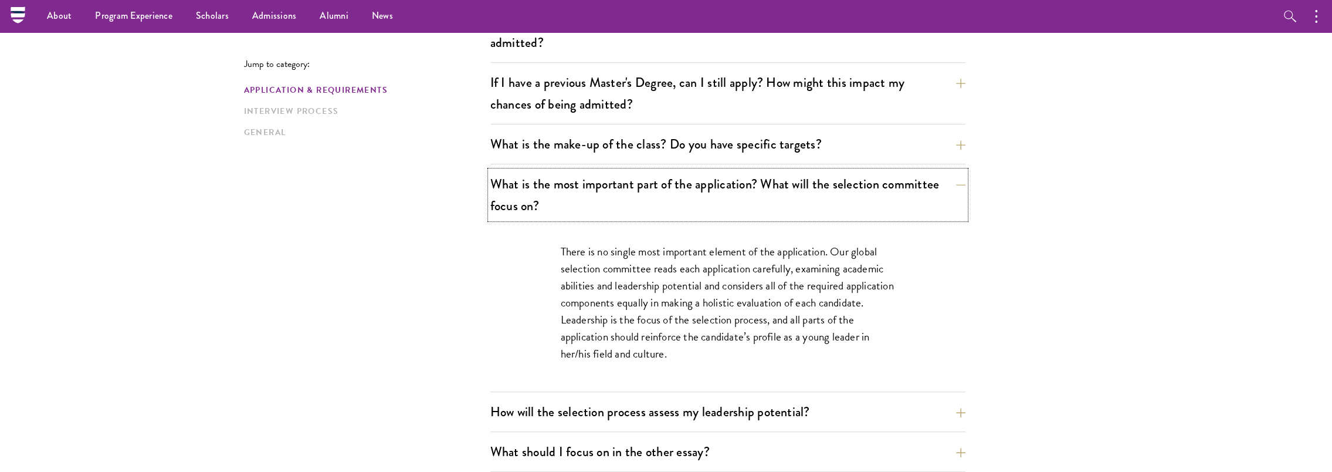
click at [955, 189] on button "What is the most important part of the application? What will the selection com…" at bounding box center [727, 195] width 475 height 48
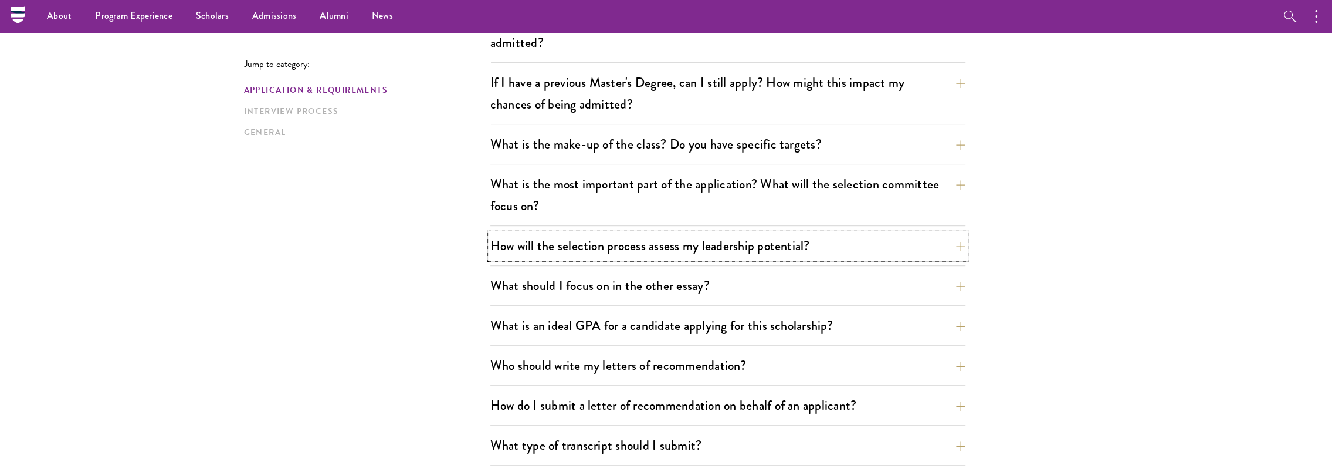
click at [950, 240] on button "How will the selection process assess my leadership potential?" at bounding box center [727, 245] width 475 height 26
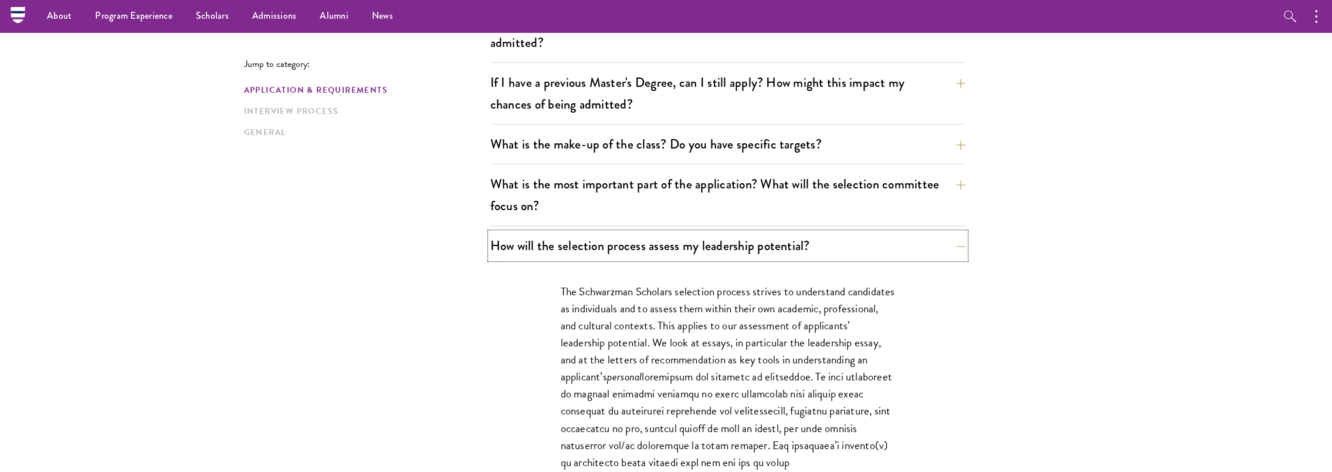
click at [908, 239] on button "How will the selection process assess my leadership potential?" at bounding box center [727, 245] width 475 height 26
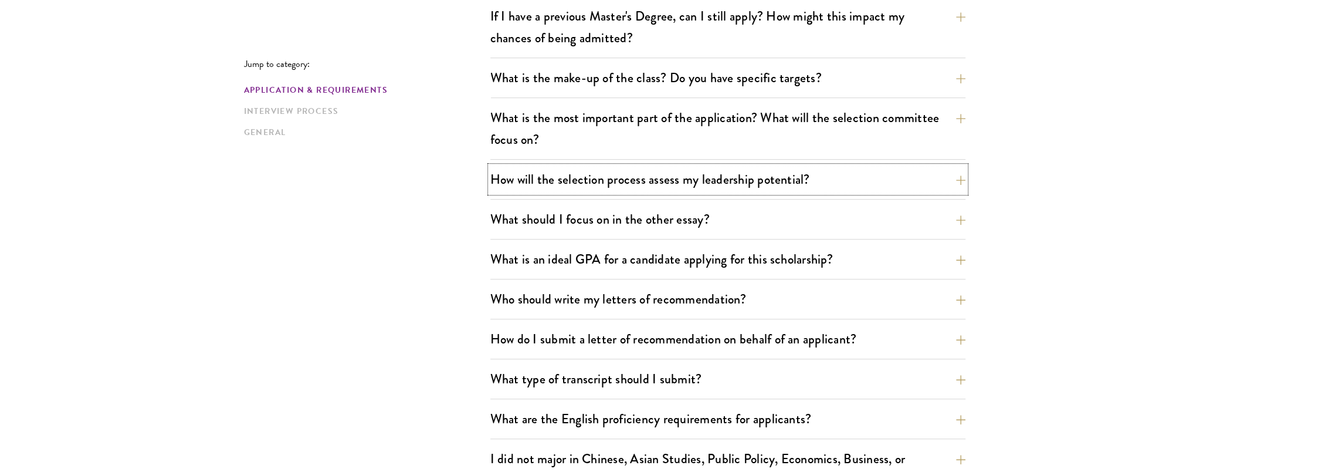
scroll to position [704, 0]
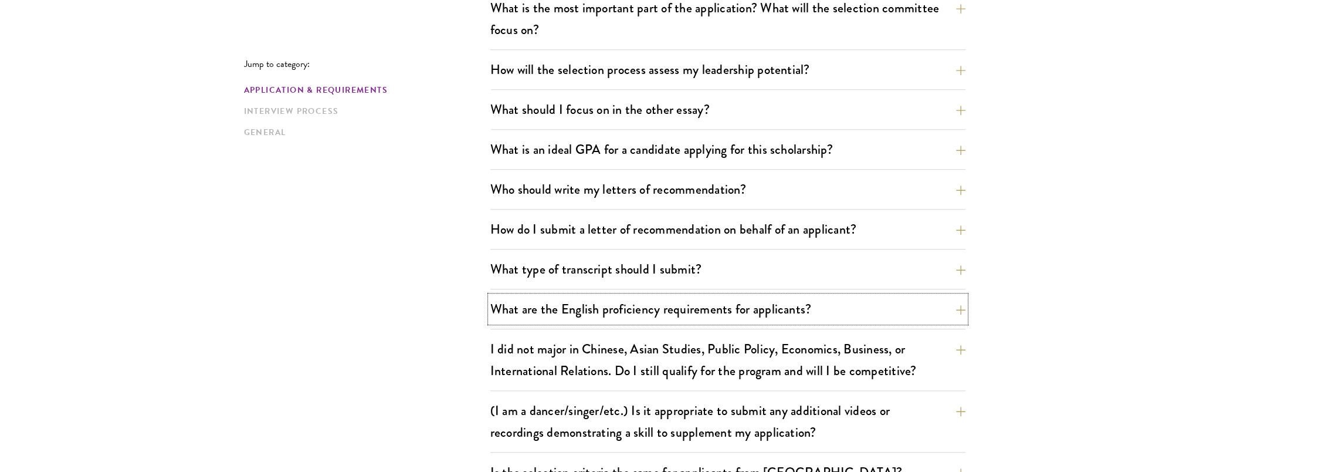
click at [948, 307] on button "What are the English proficiency requirements for applicants?" at bounding box center [727, 309] width 475 height 26
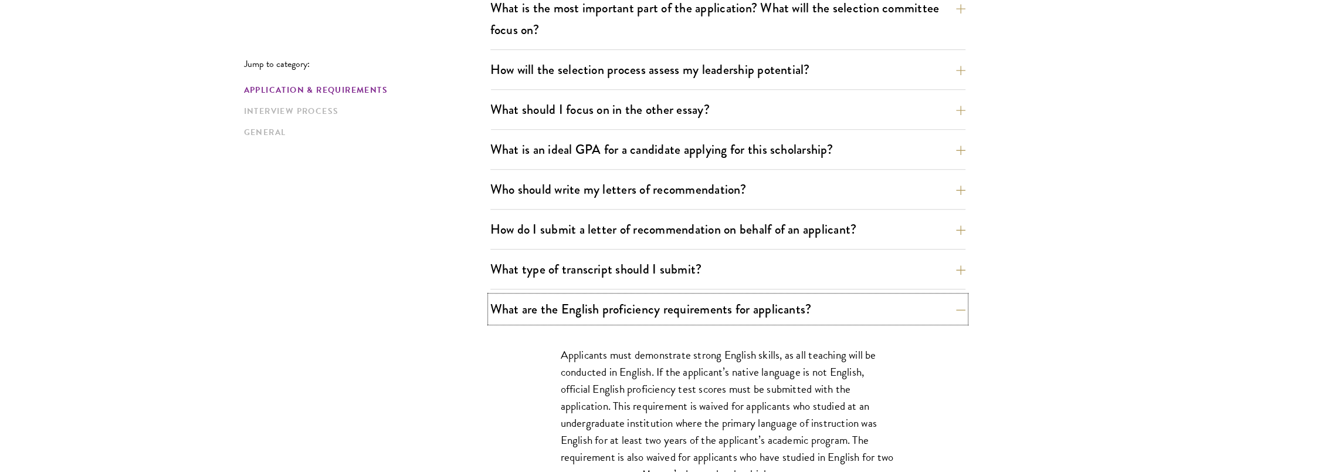
click at [948, 307] on button "What are the English proficiency requirements for applicants?" at bounding box center [727, 309] width 475 height 26
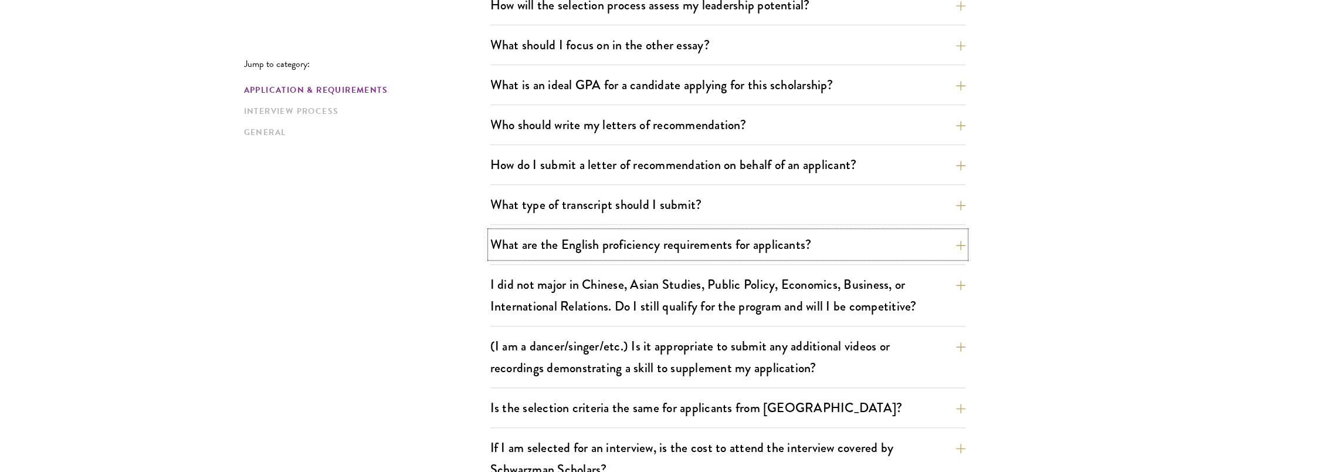
scroll to position [821, 0]
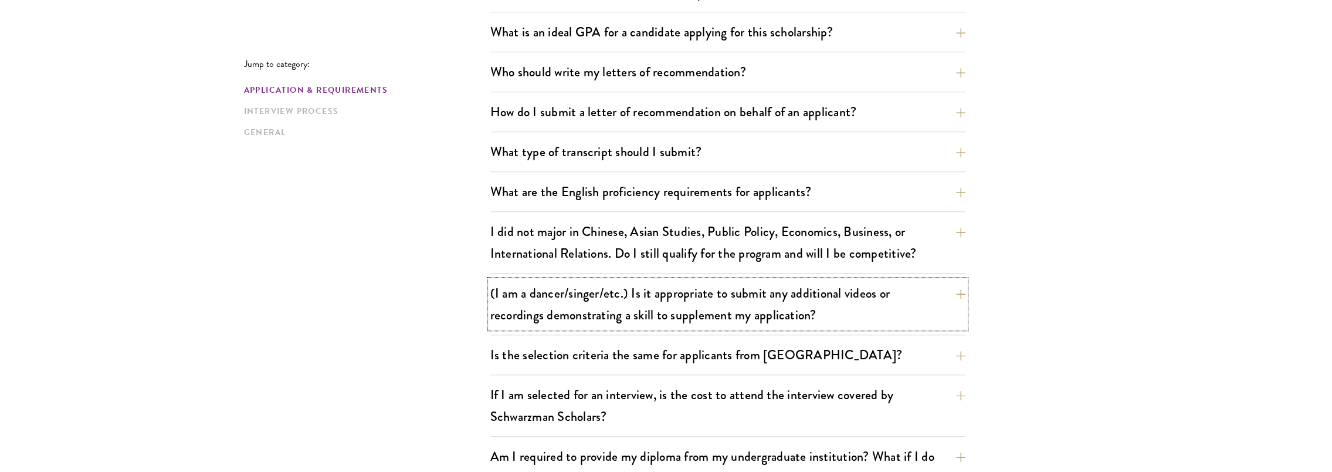
click at [949, 293] on button "(I am a dancer/singer/etc.) Is it appropriate to submit any additional videos o…" at bounding box center [727, 304] width 475 height 48
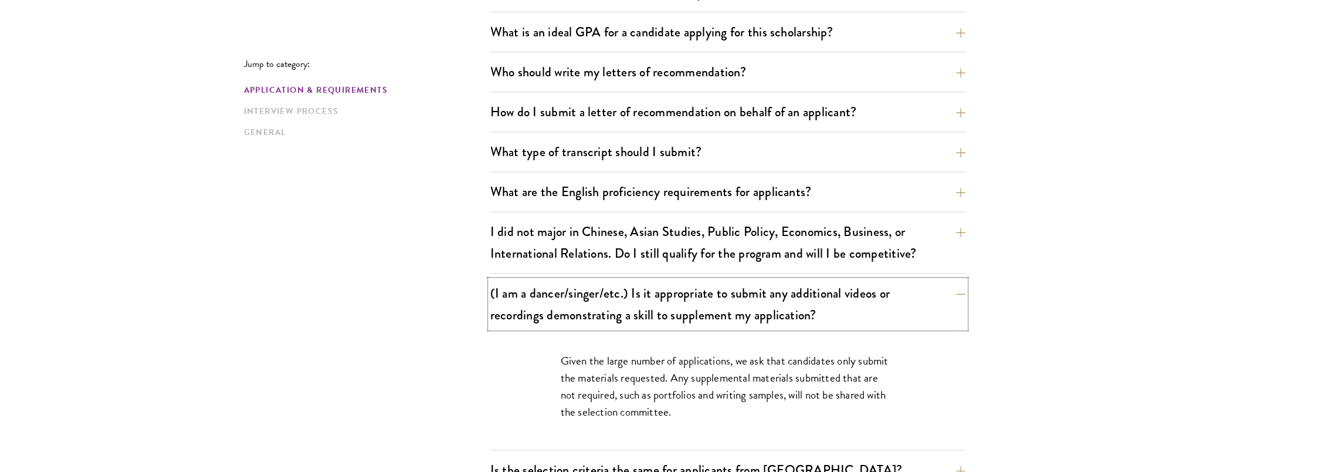
click at [949, 293] on button "(I am a dancer/singer/etc.) Is it appropriate to submit any additional videos o…" at bounding box center [727, 304] width 475 height 48
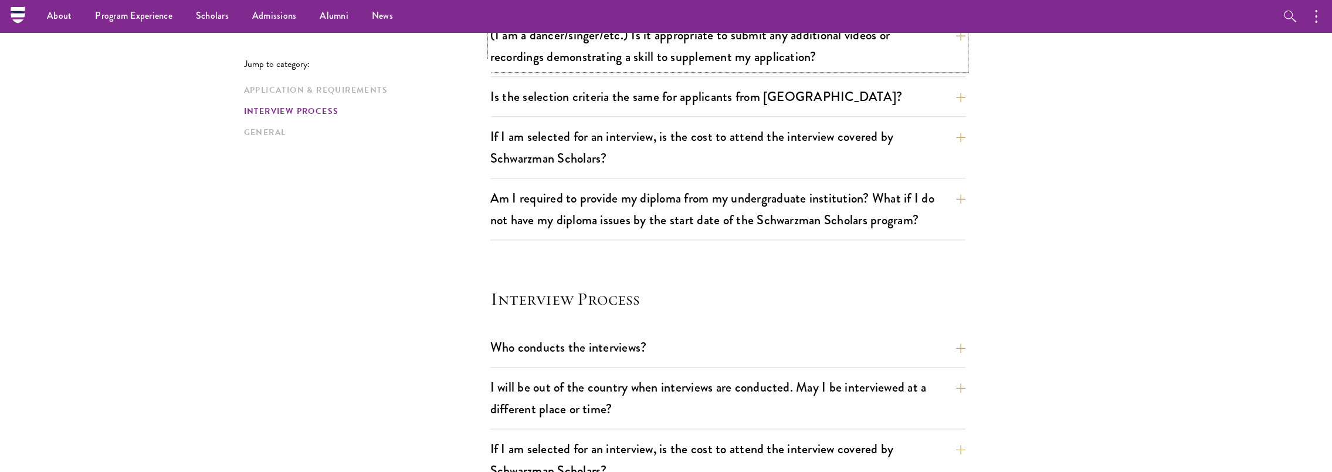
scroll to position [1056, 0]
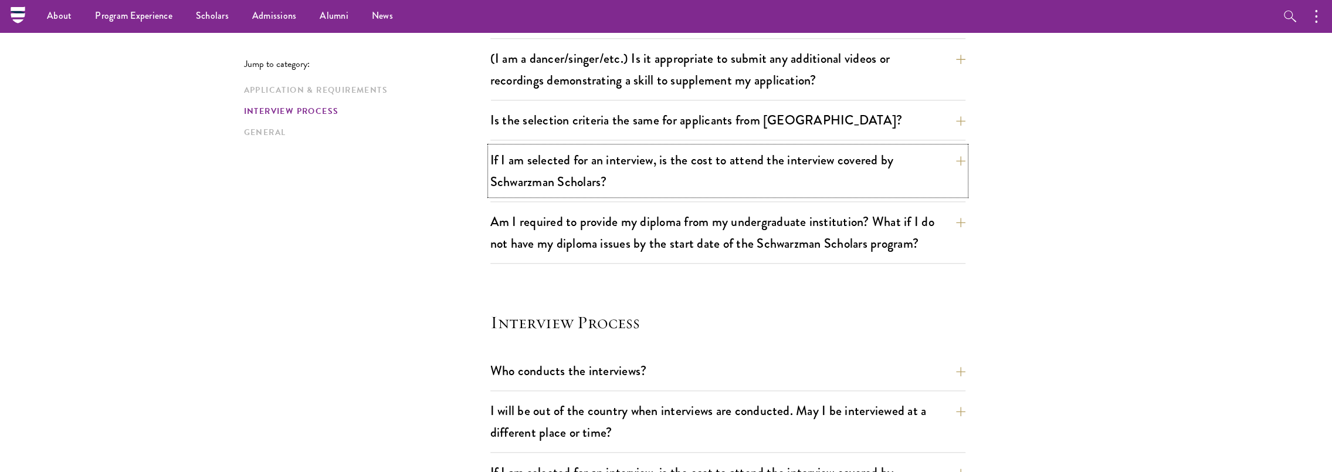
click at [686, 152] on button "If I am selected for an interview, is the cost to attend the interview covered …" at bounding box center [727, 171] width 475 height 48
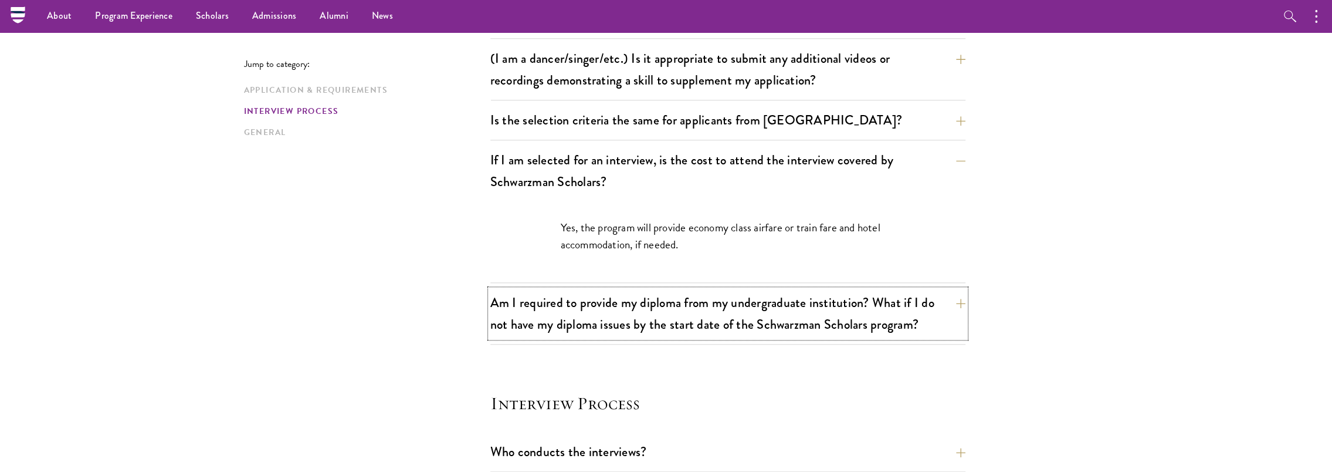
click at [826, 293] on button "Am I required to provide my diploma from my undergraduate institution? What if …" at bounding box center [727, 313] width 475 height 48
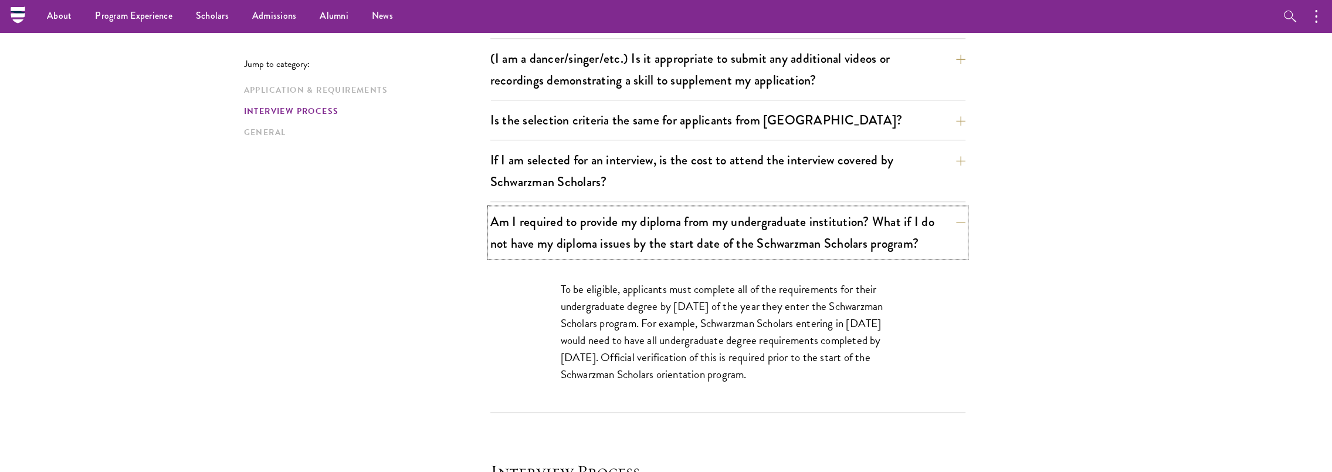
click at [830, 224] on button "Am I required to provide my diploma from my undergraduate institution? What if …" at bounding box center [727, 232] width 475 height 48
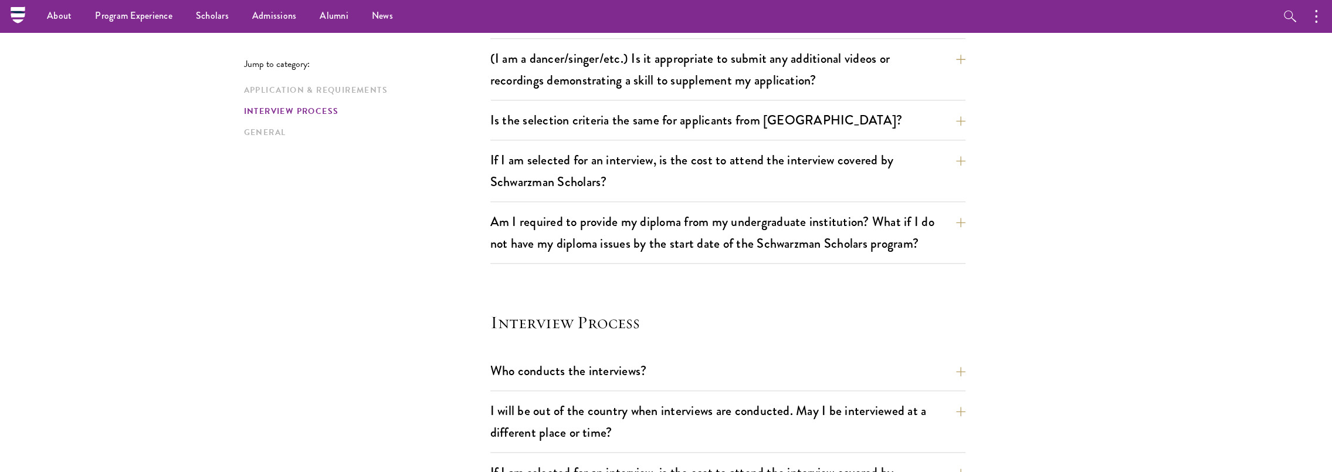
click at [765, 125] on button "Is the selection criteria the same for applicants from [GEOGRAPHIC_DATA]?" at bounding box center [727, 120] width 475 height 26
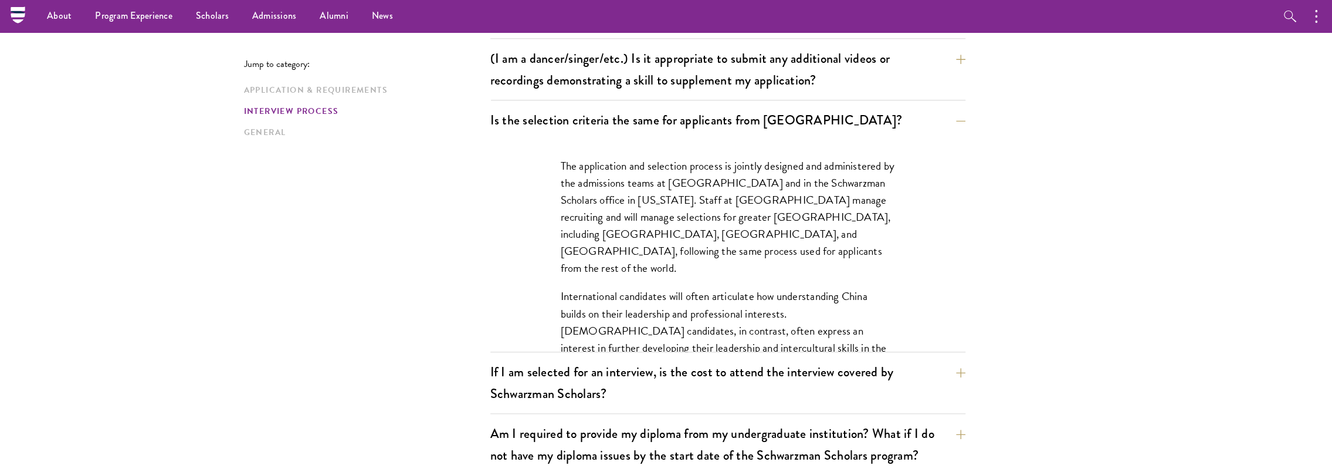
click at [728, 174] on p "The application and selection process is jointly designed and administered by t…" at bounding box center [728, 216] width 334 height 119
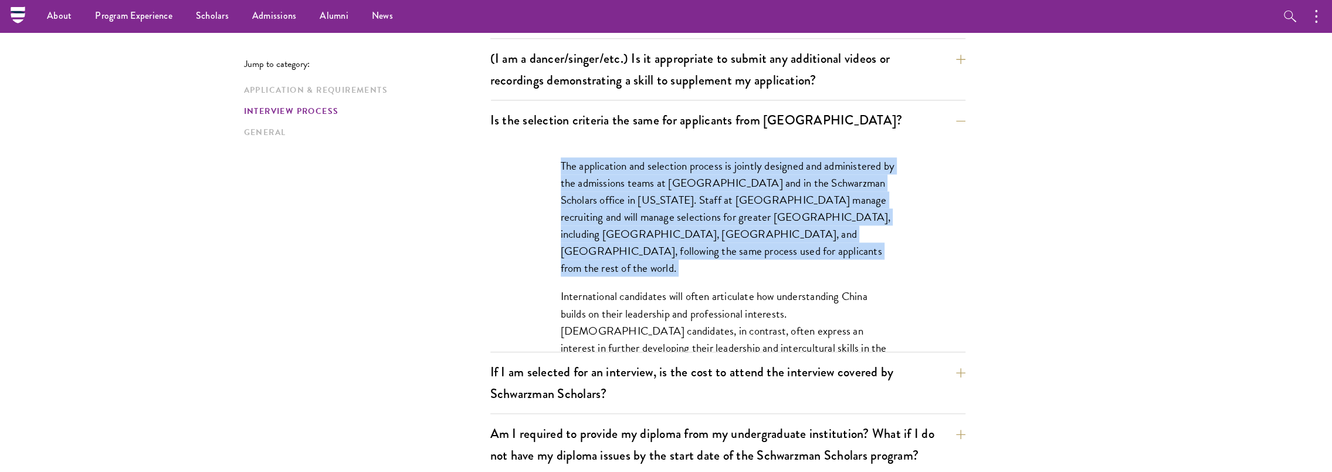
click at [728, 174] on p "The application and selection process is jointly designed and administered by t…" at bounding box center [728, 216] width 334 height 119
drag, startPoint x: 728, startPoint y: 174, endPoint x: 742, endPoint y: 236, distance: 63.9
click at [740, 232] on p "The application and selection process is jointly designed and administered by t…" at bounding box center [728, 216] width 334 height 119
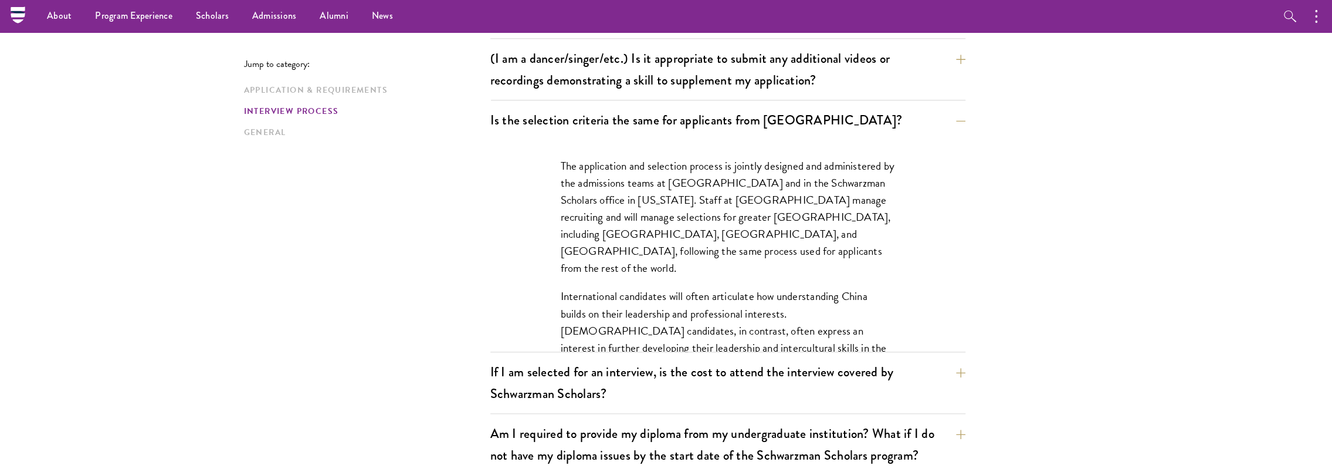
click at [818, 287] on p "International candidates will often articulate how understanding China builds o…" at bounding box center [728, 329] width 334 height 85
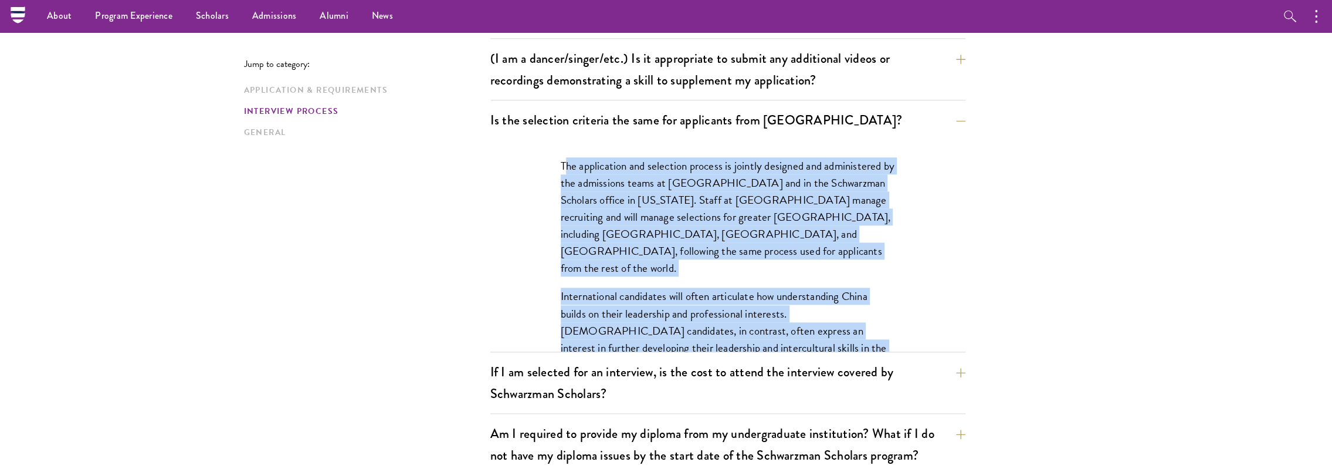
drag, startPoint x: 861, startPoint y: 317, endPoint x: 563, endPoint y: 152, distance: 340.7
click at [563, 152] on div "The application and selection process is jointly designed and administered by t…" at bounding box center [727, 271] width 405 height 263
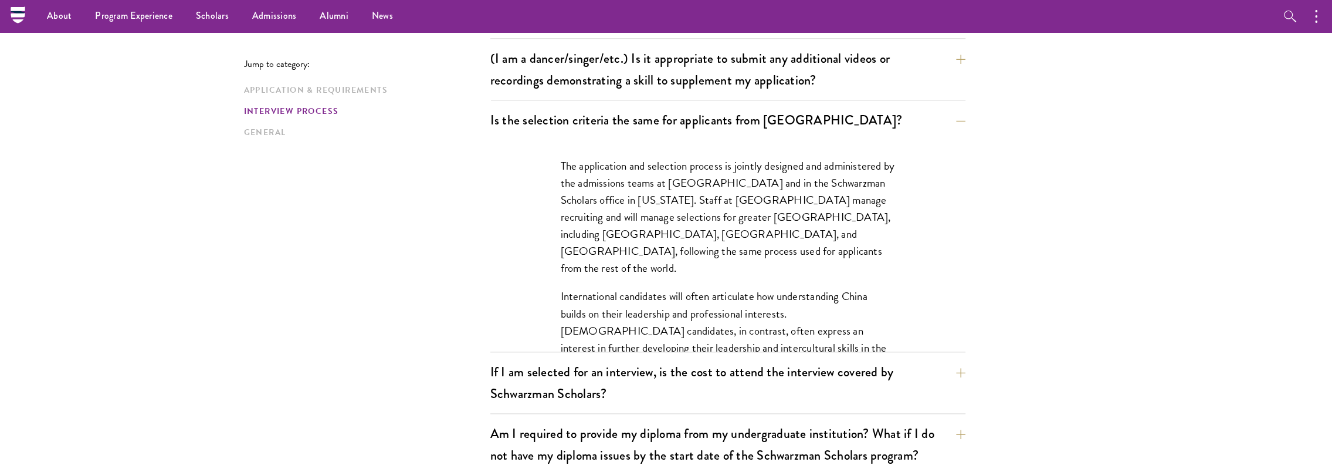
click at [558, 158] on div "The application and selection process is jointly designed and administered by t…" at bounding box center [727, 271] width 405 height 263
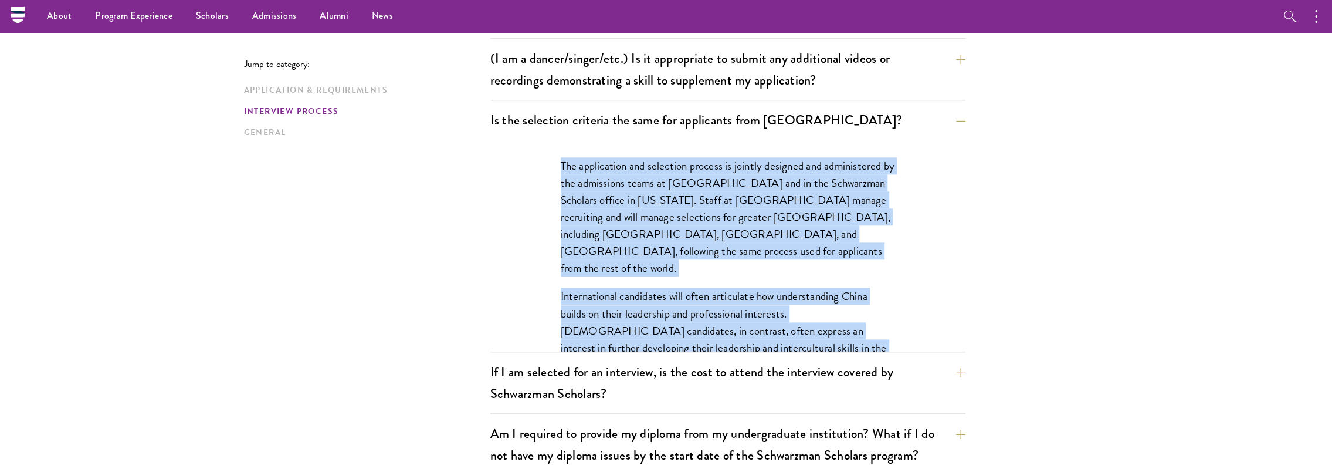
drag, startPoint x: 552, startPoint y: 159, endPoint x: 862, endPoint y: 331, distance: 354.1
click at [862, 331] on div "The application and selection process is jointly designed and administered by t…" at bounding box center [727, 271] width 405 height 263
click at [696, 287] on p "International candidates will often articulate how understanding China builds o…" at bounding box center [728, 329] width 334 height 85
drag, startPoint x: 868, startPoint y: 315, endPoint x: 538, endPoint y: 159, distance: 364.6
click at [538, 159] on div "The application and selection process is jointly designed and administered by t…" at bounding box center [727, 271] width 405 height 263
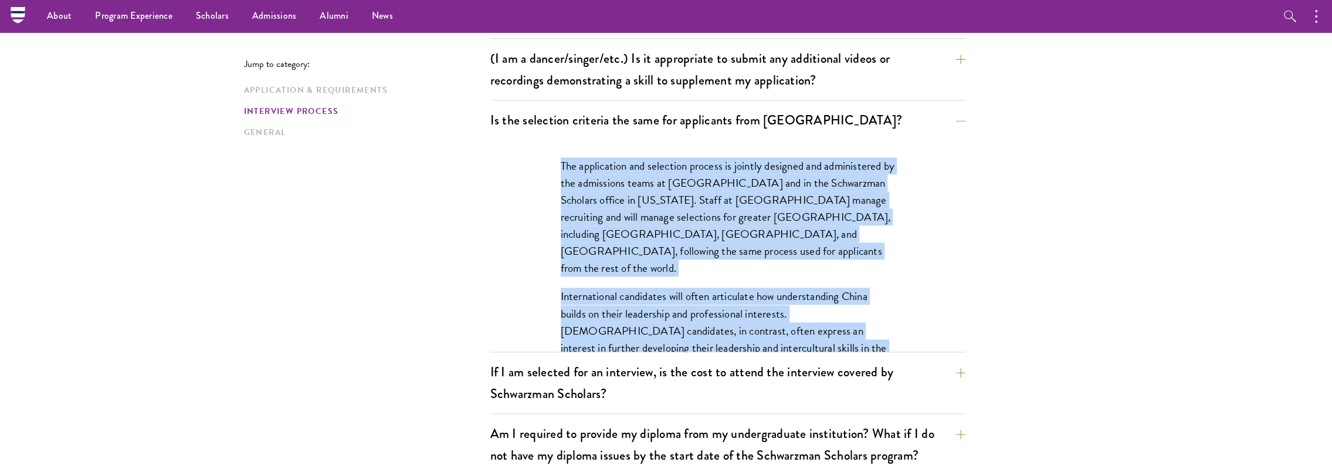
drag, startPoint x: 538, startPoint y: 159, endPoint x: 520, endPoint y: 206, distance: 50.5
click at [520, 206] on div "The application and selection process is jointly designed and administered by t…" at bounding box center [727, 246] width 475 height 212
click at [549, 217] on div "The application and selection process is jointly designed and administered by t…" at bounding box center [727, 271] width 405 height 263
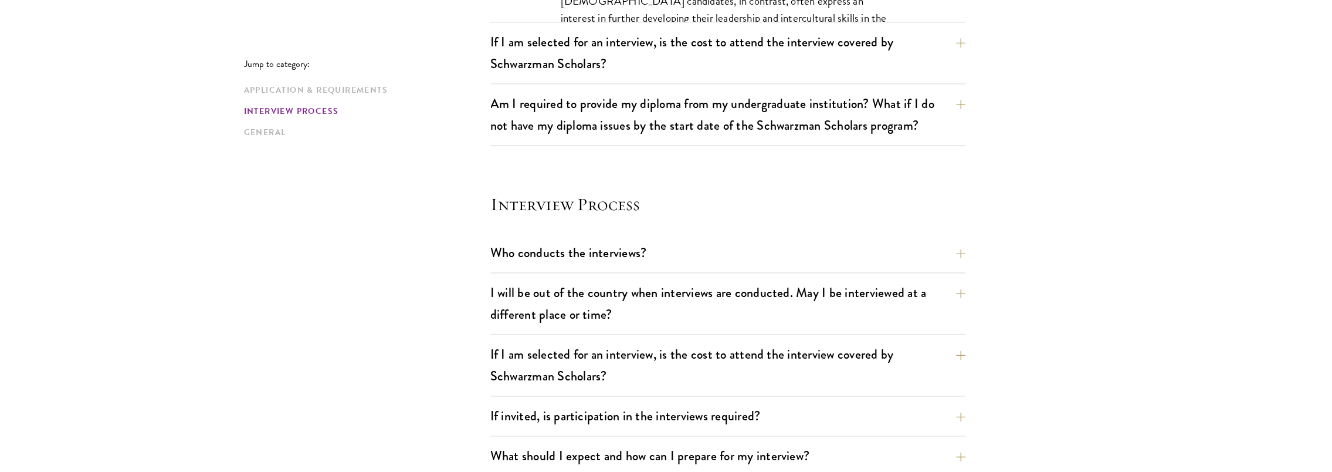
scroll to position [1407, 0]
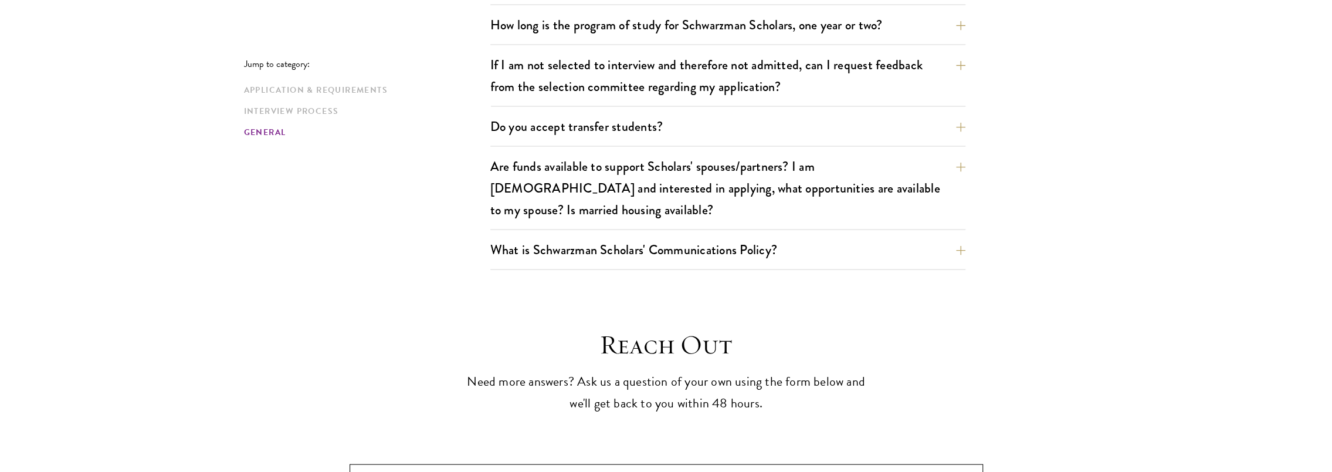
scroll to position [2111, 0]
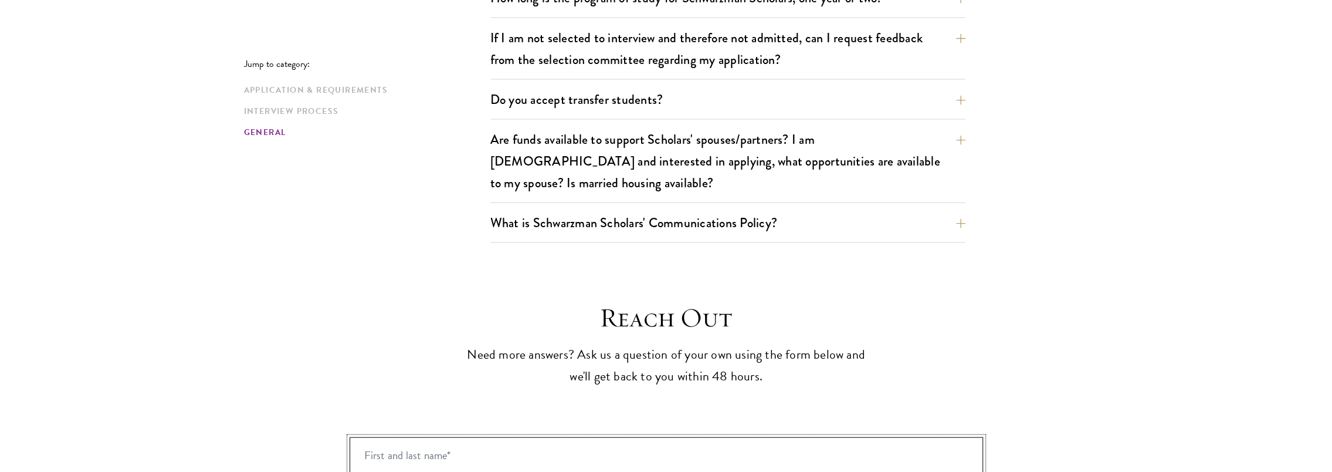
click at [758, 437] on input "First and last name* *" at bounding box center [666, 455] width 633 height 36
click at [740, 344] on p "Need more answers? Ask us a question of your own using the form below and we'll…" at bounding box center [666, 365] width 405 height 43
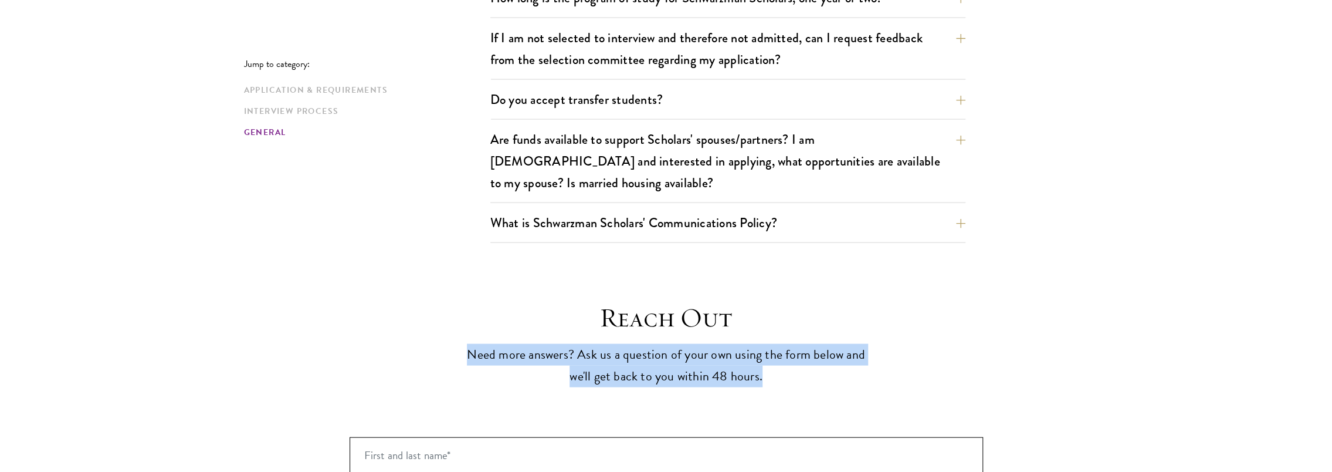
click at [740, 344] on p "Need more answers? Ask us a question of your own using the form below and we'll…" at bounding box center [666, 365] width 405 height 43
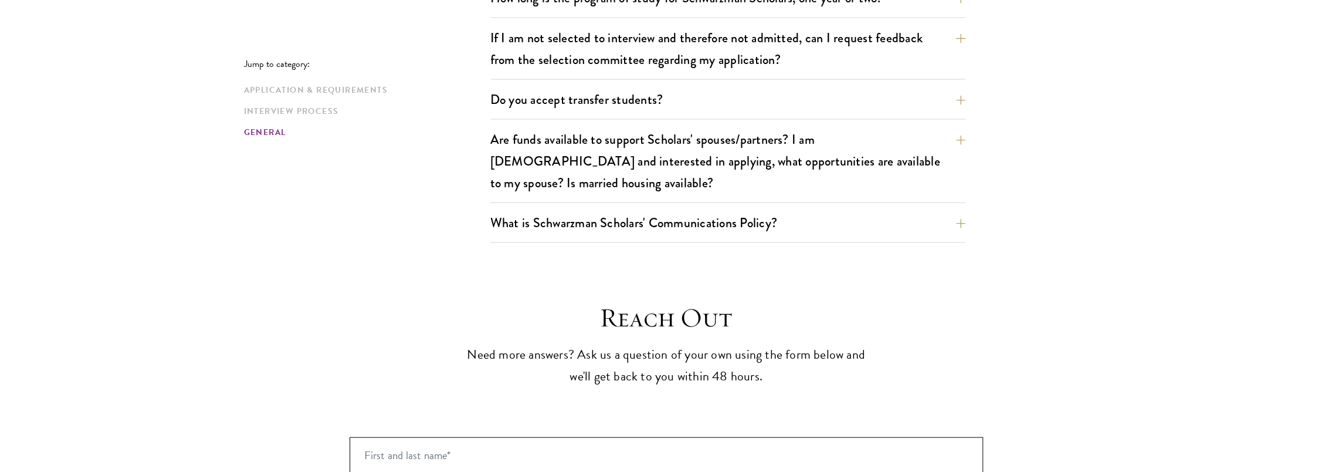
drag, startPoint x: 740, startPoint y: 311, endPoint x: 691, endPoint y: 345, distance: 58.9
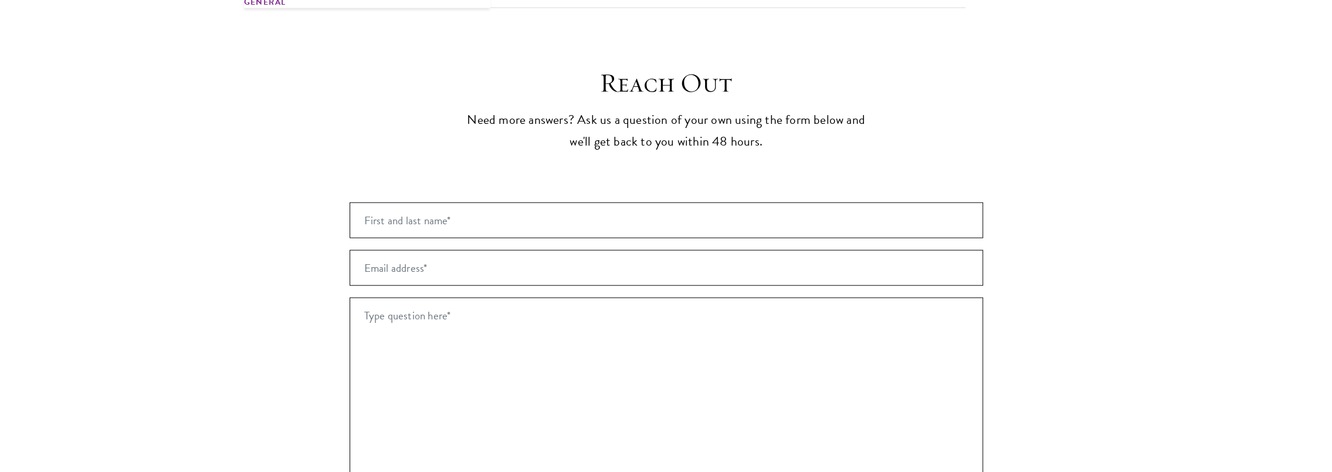
scroll to position [2522, 0]
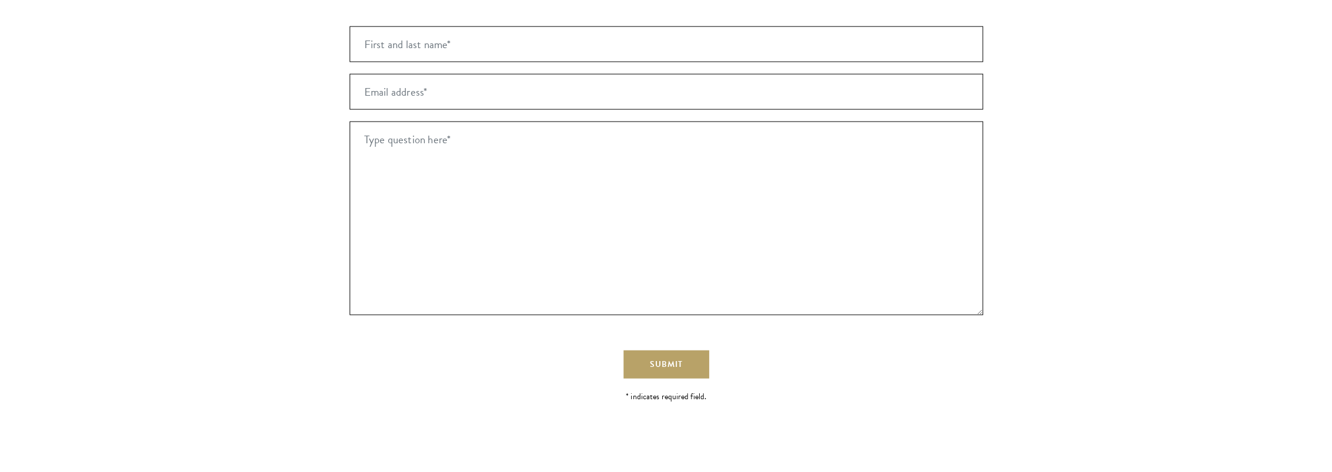
click at [657, 390] on p "* indicates required field." at bounding box center [666, 396] width 633 height 12
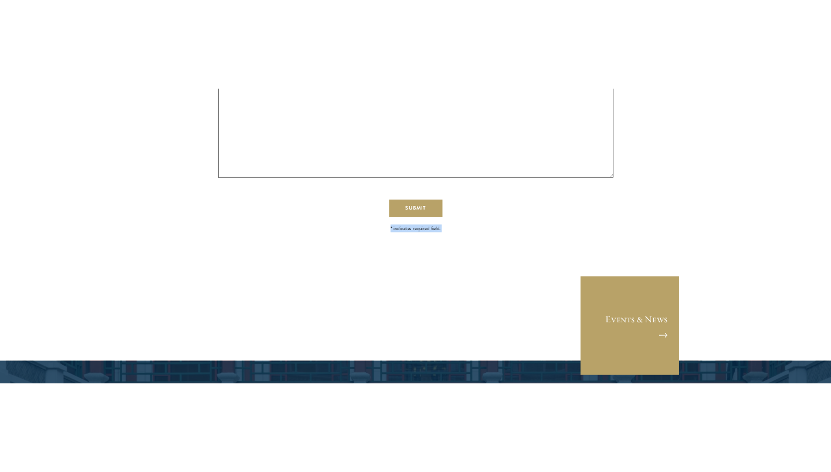
scroll to position [2698, 0]
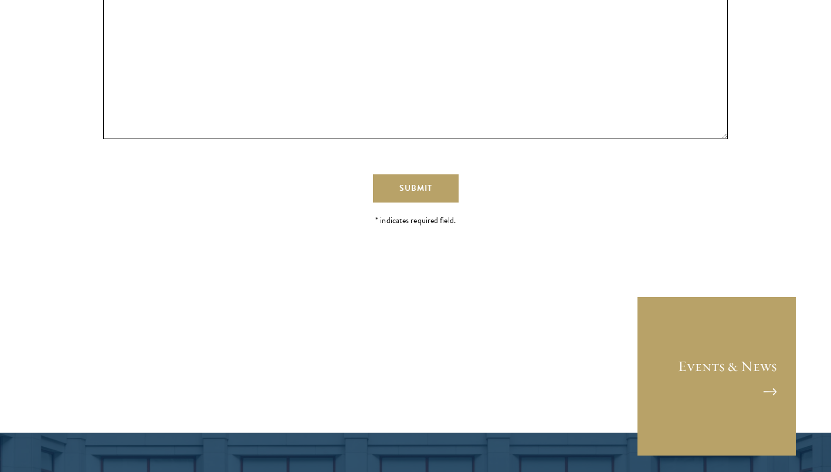
click at [470, 232] on section "Reach Out Need more answers? Ask us a question of your own using the form below…" at bounding box center [415, 38] width 831 height 647
